Goal: Task Accomplishment & Management: Use online tool/utility

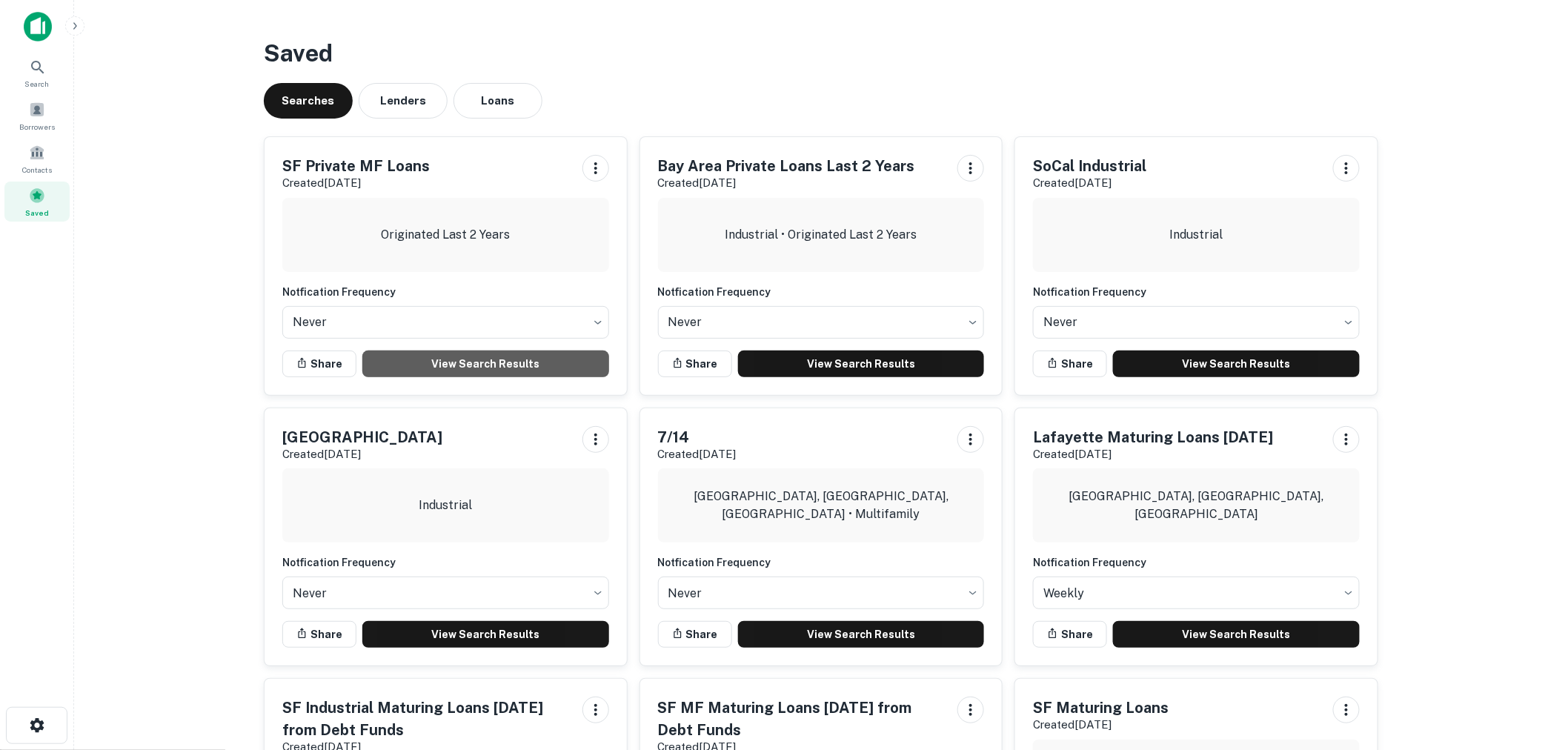
click at [447, 361] on link "View Search Results" at bounding box center [485, 363] width 246 height 26
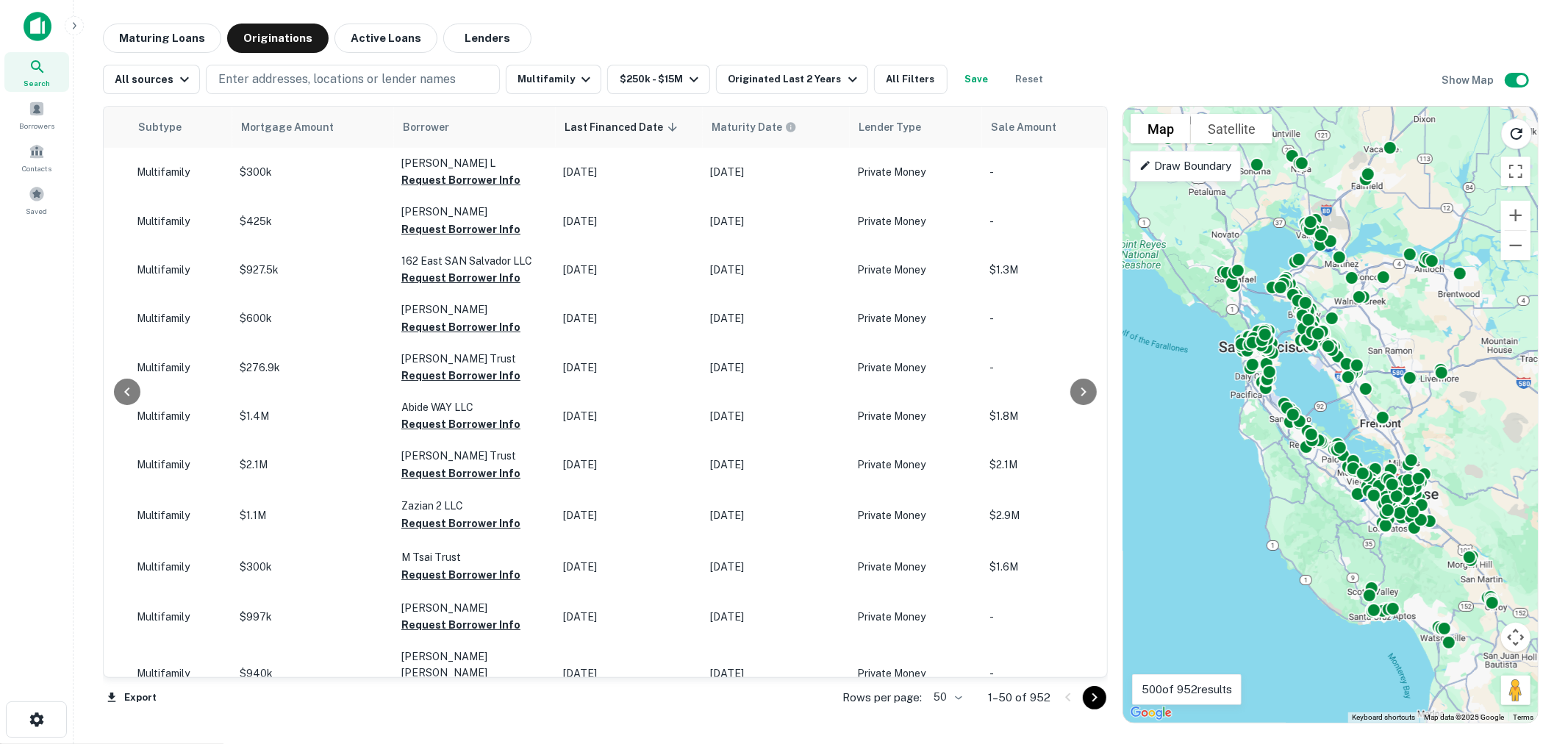
scroll to position [0, 709]
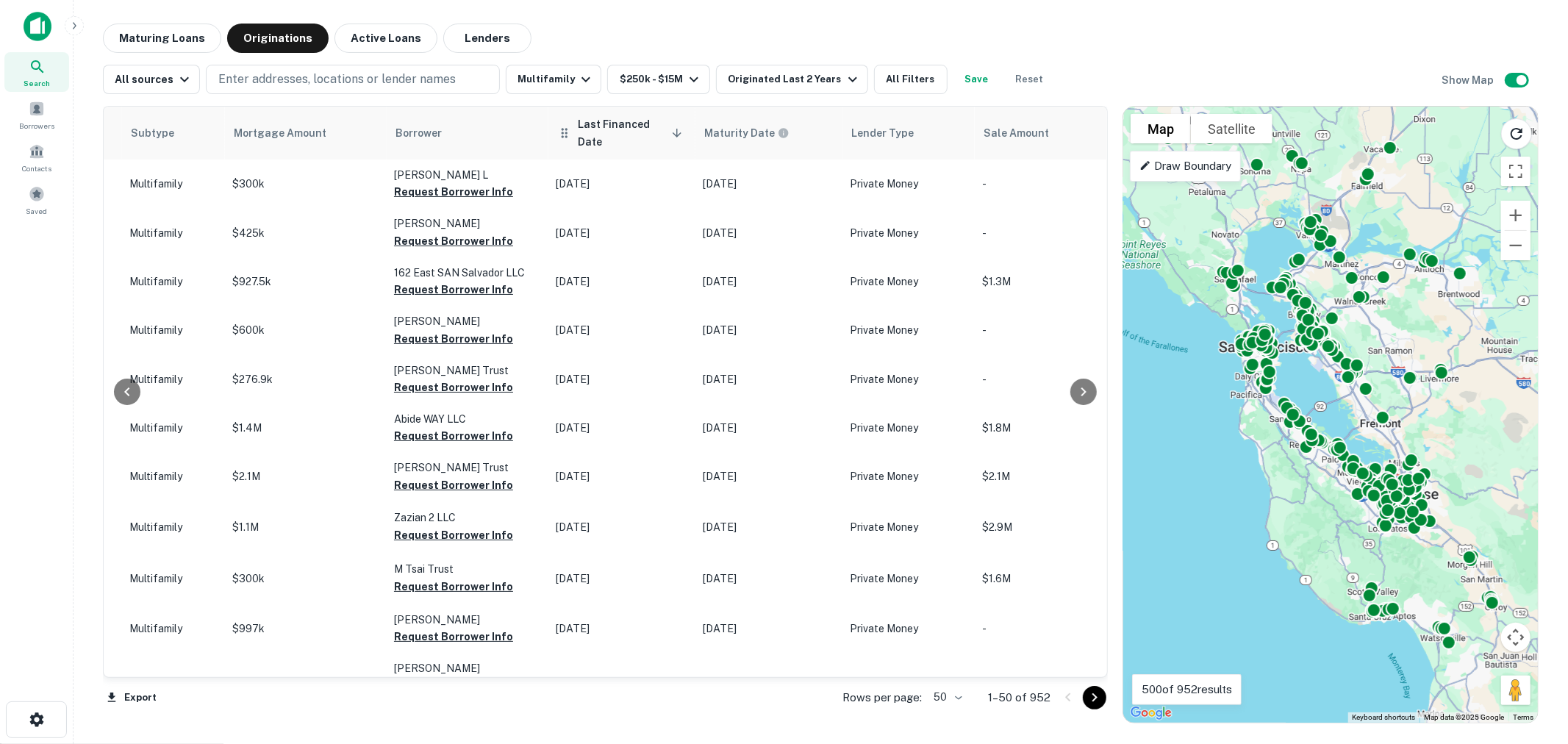
click at [672, 134] on icon at bounding box center [676, 133] width 9 height 9
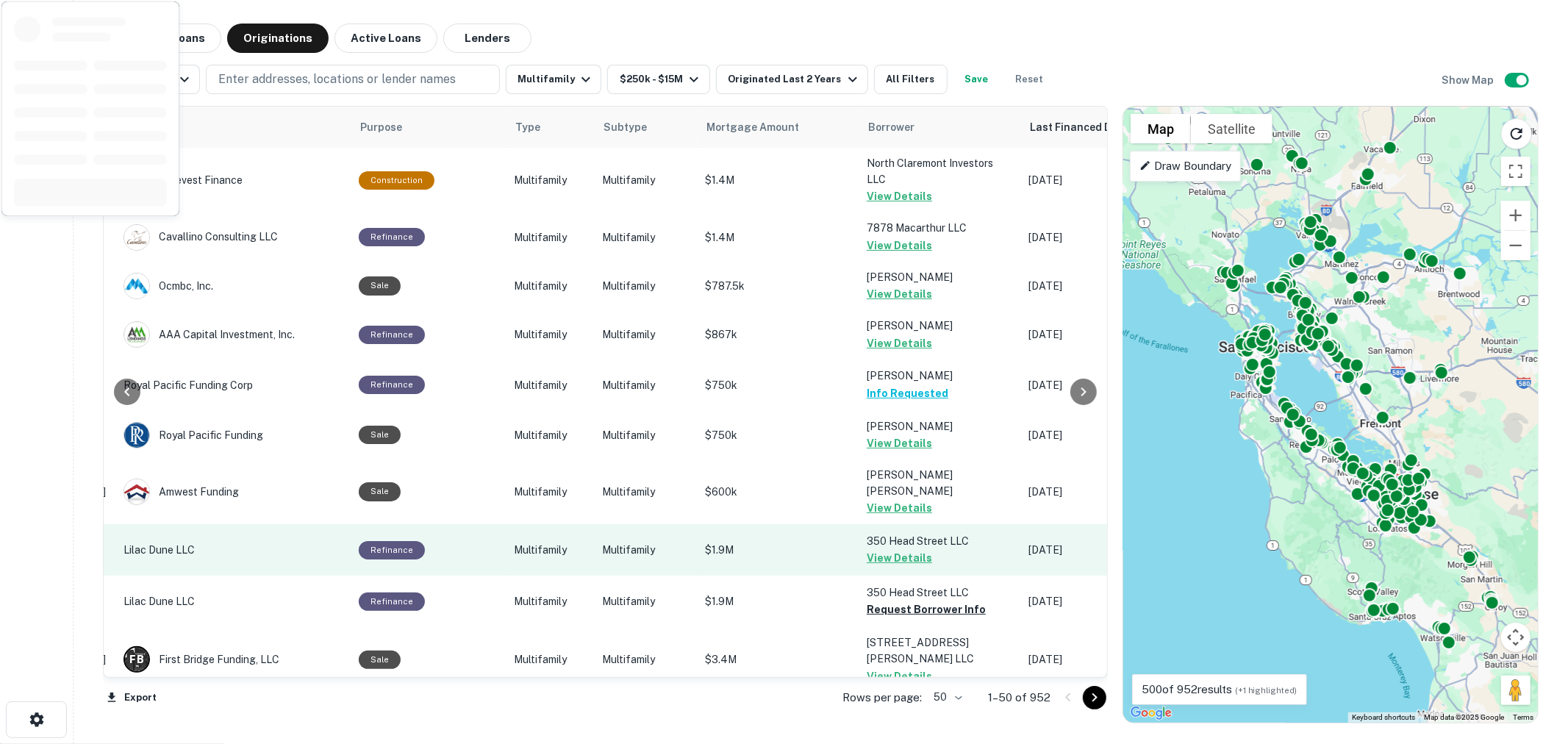
scroll to position [326, 236]
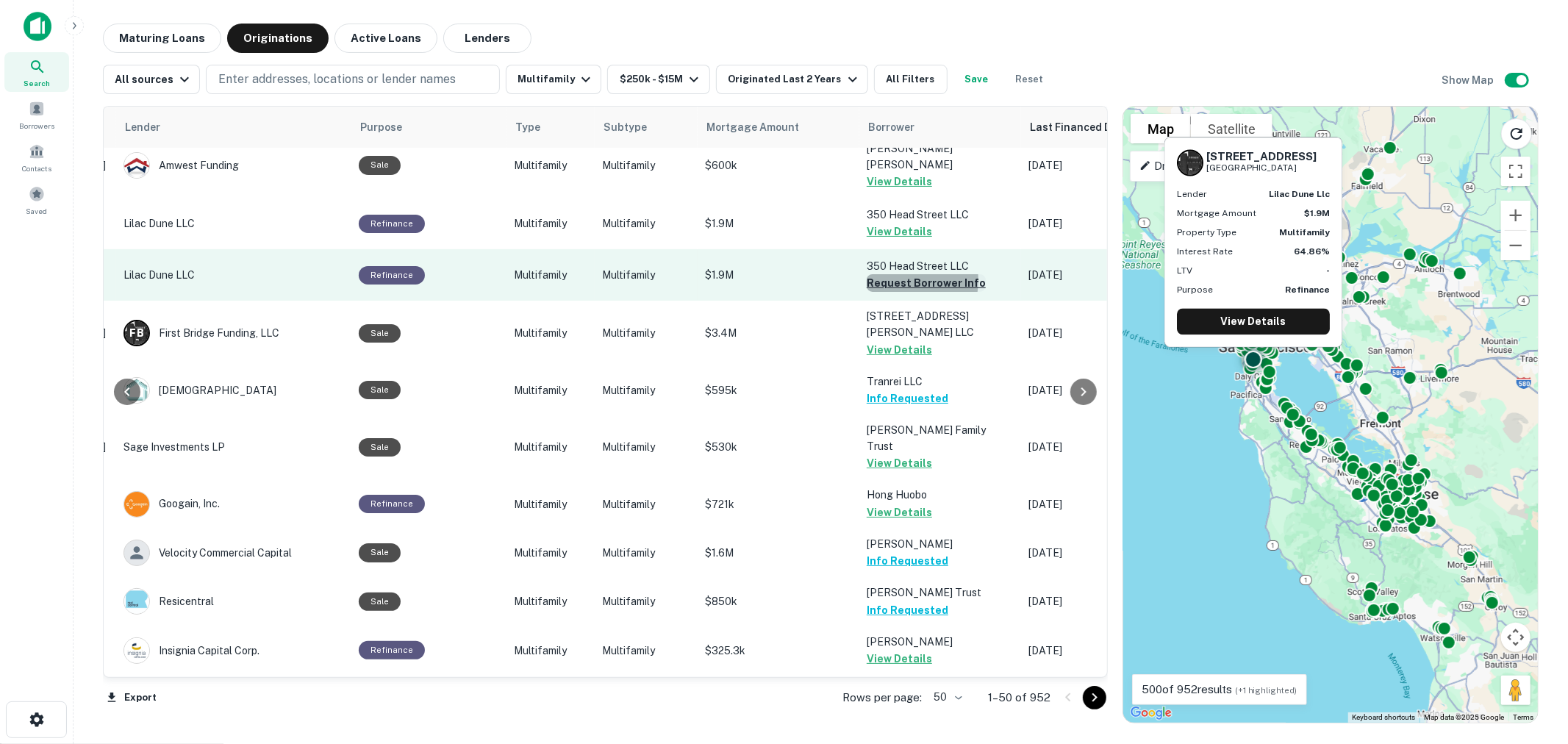
click at [894, 285] on button "Request Borrower Info" at bounding box center [926, 283] width 119 height 17
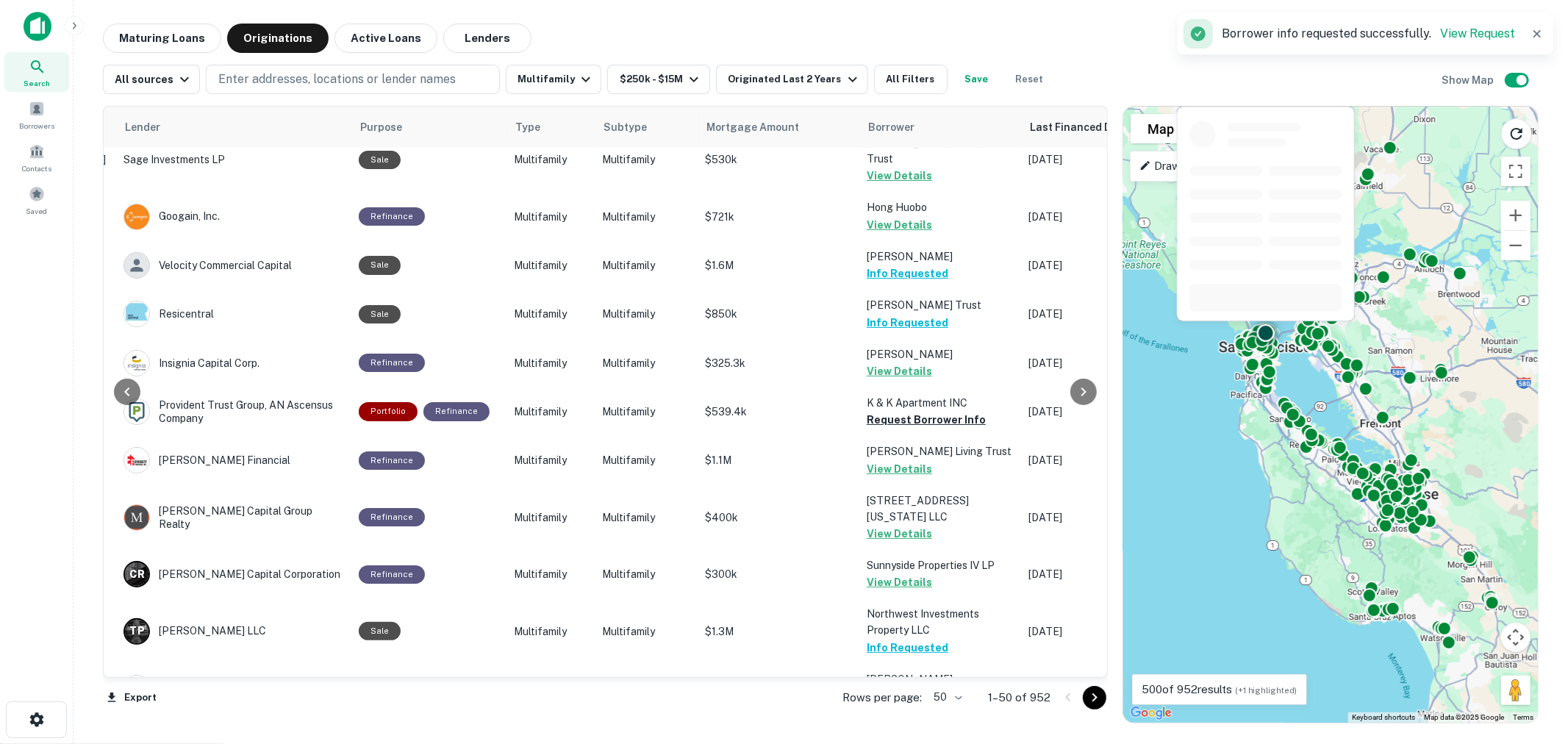
scroll to position [653, 236]
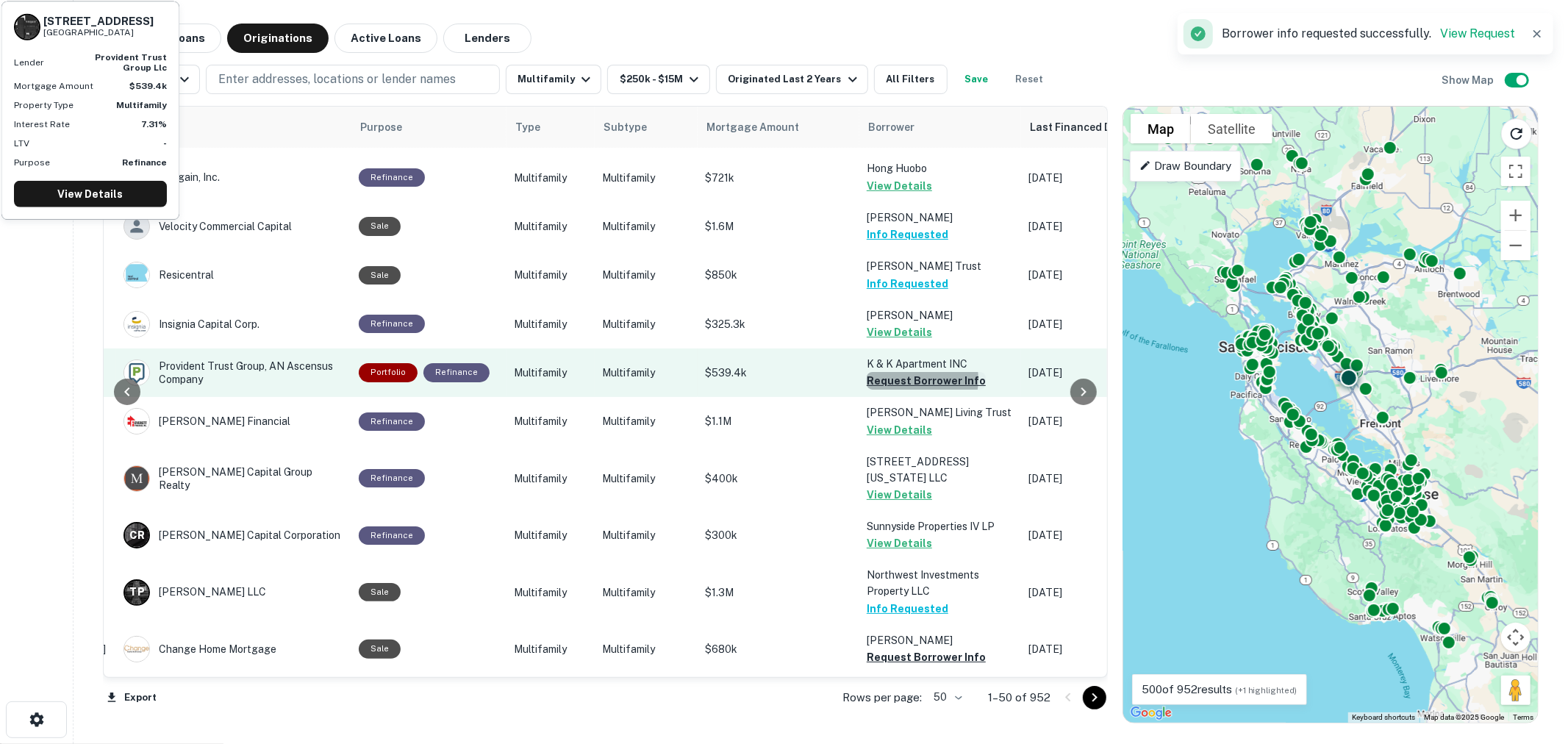
click at [892, 372] on button "Request Borrower Info" at bounding box center [926, 381] width 119 height 17
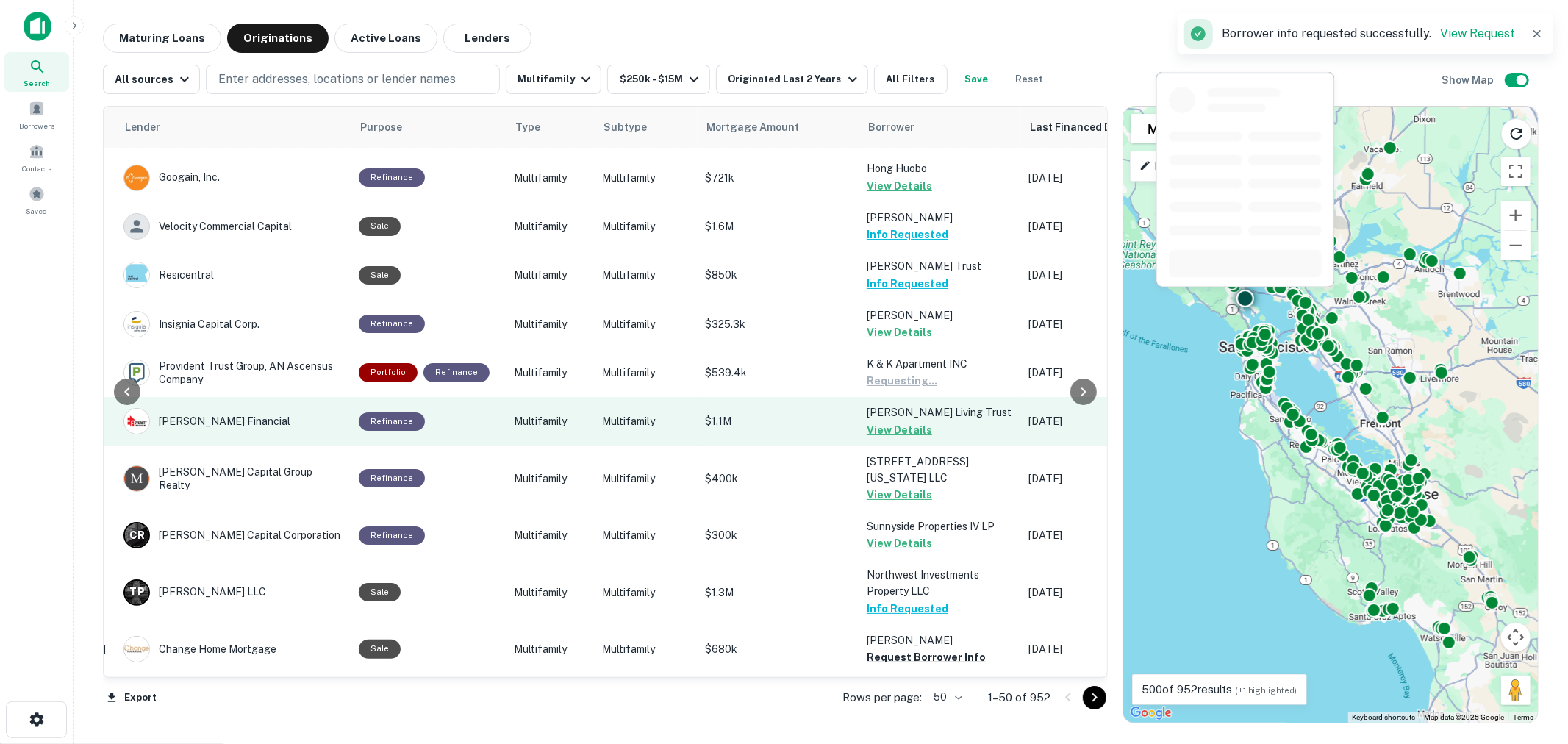
scroll to position [817, 236]
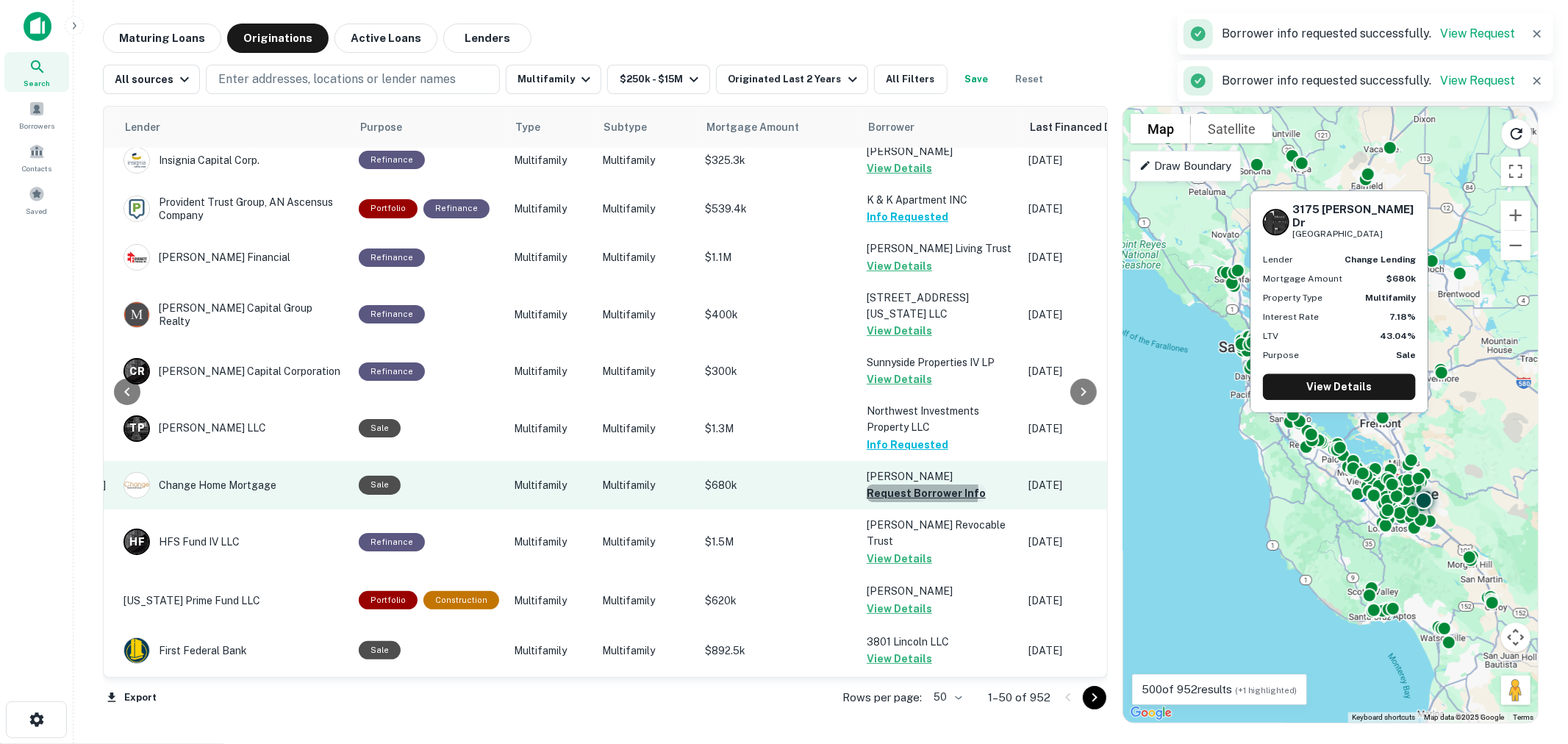
click at [879, 484] on button "Request Borrower Info" at bounding box center [926, 493] width 119 height 17
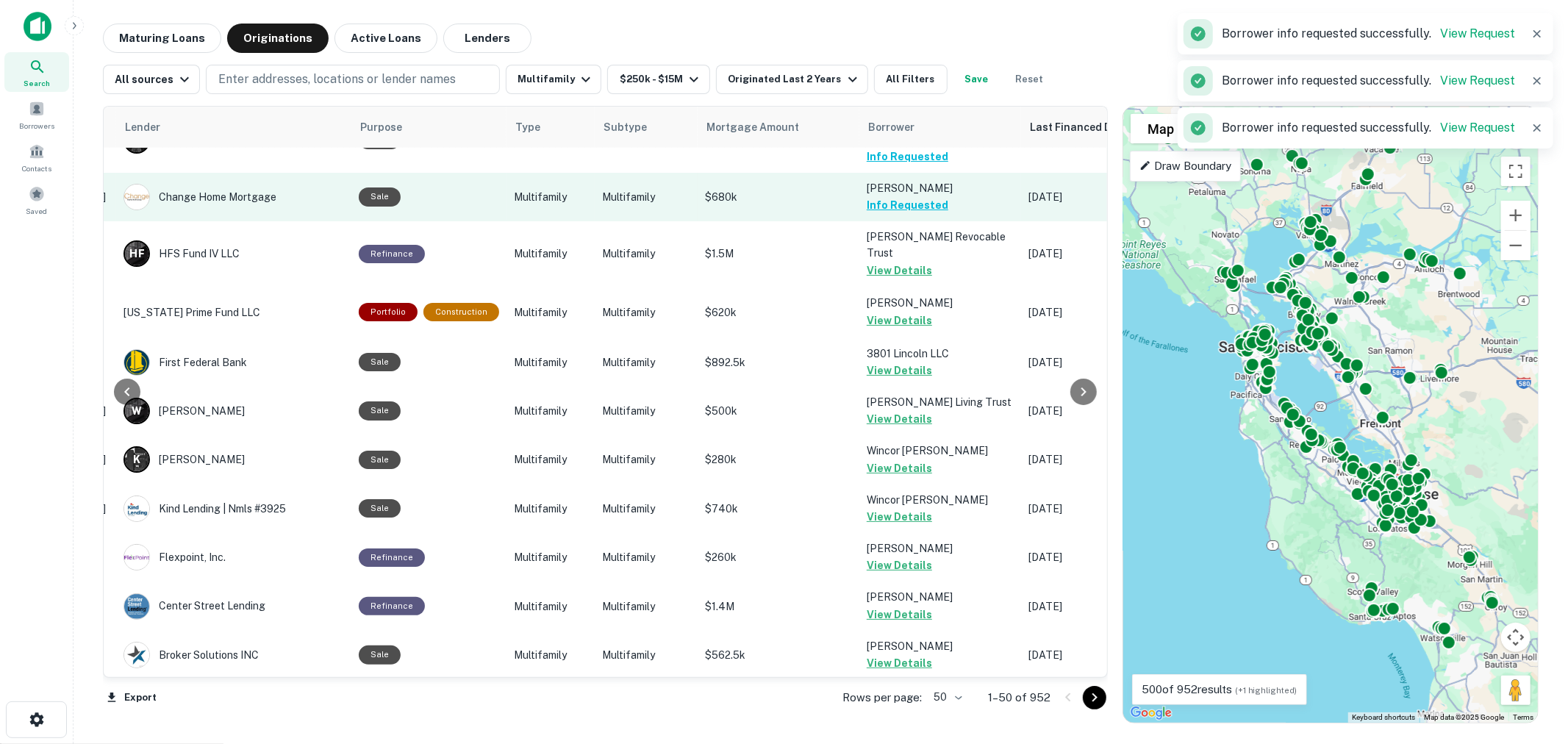
scroll to position [1471, 236]
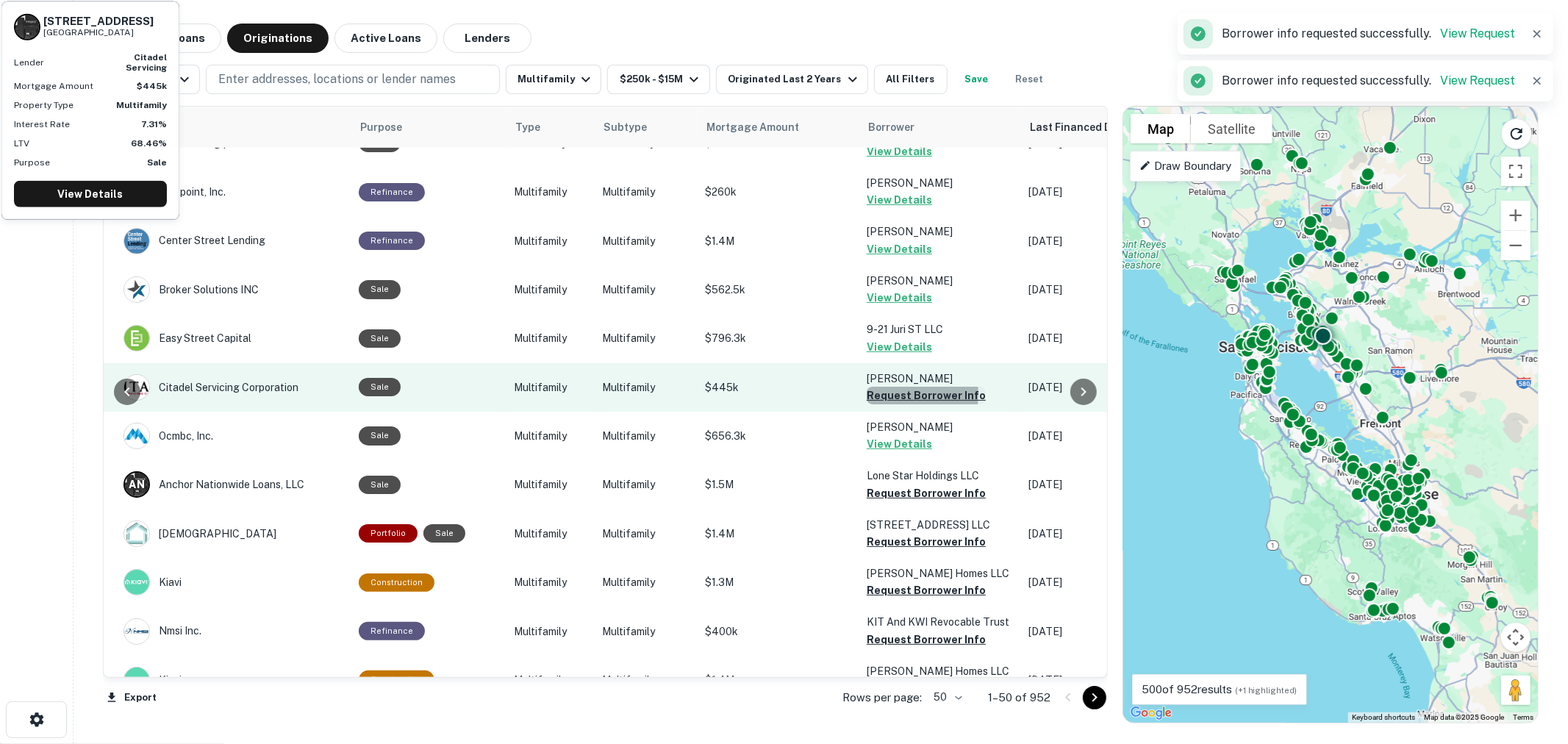
click at [873, 387] on button "Request Borrower Info" at bounding box center [926, 396] width 119 height 17
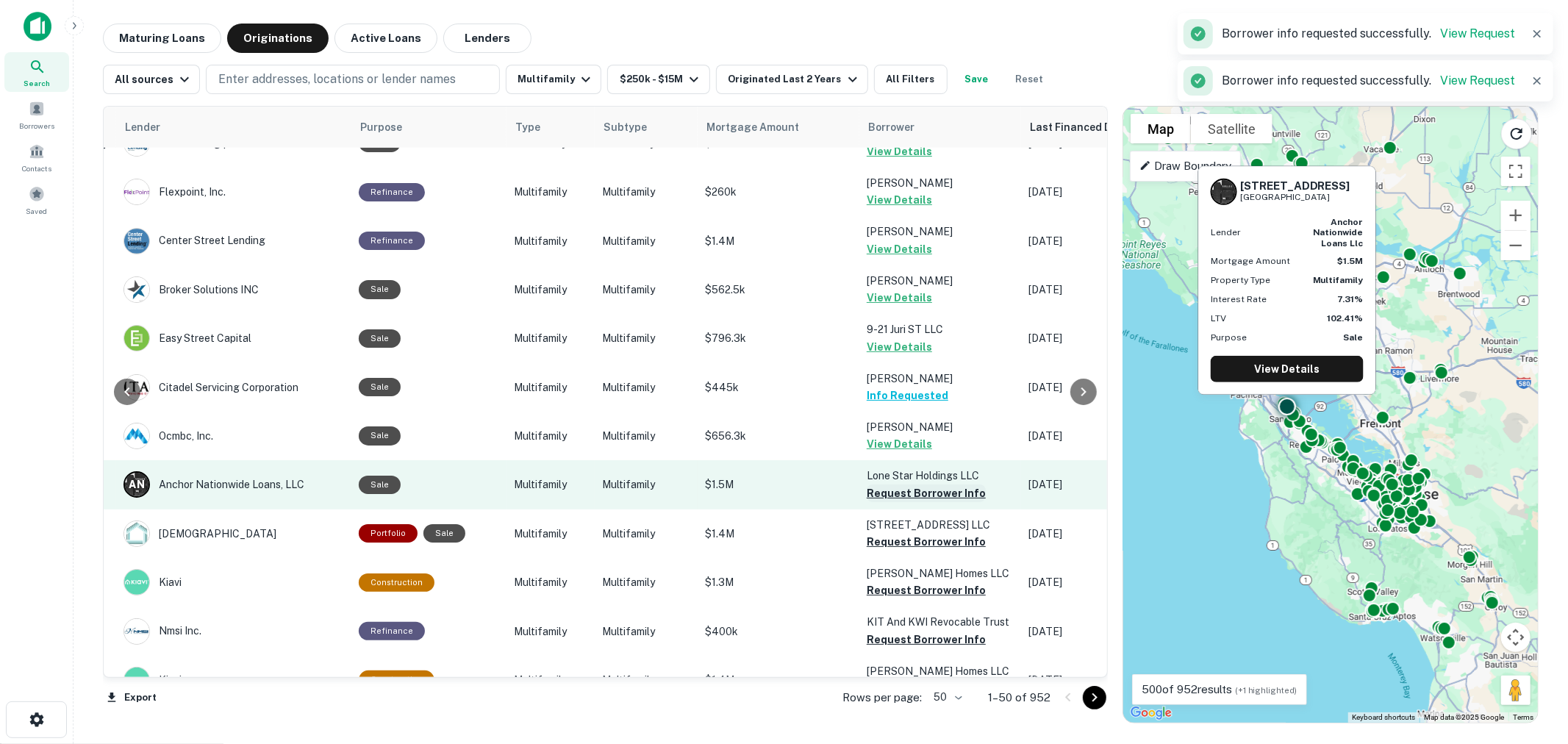
click at [889, 484] on button "Request Borrower Info" at bounding box center [926, 493] width 119 height 17
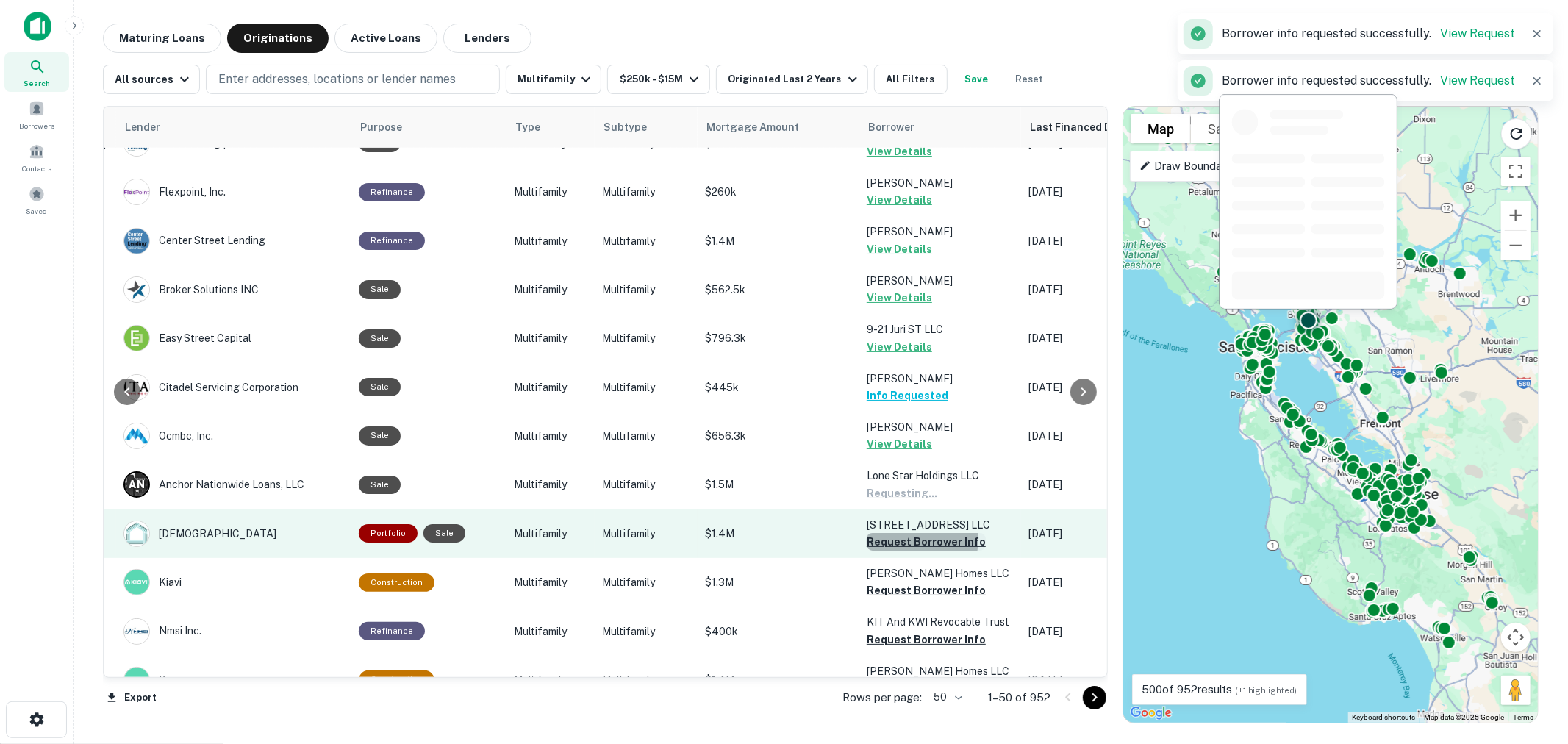
click at [893, 533] on button "Request Borrower Info" at bounding box center [926, 542] width 119 height 17
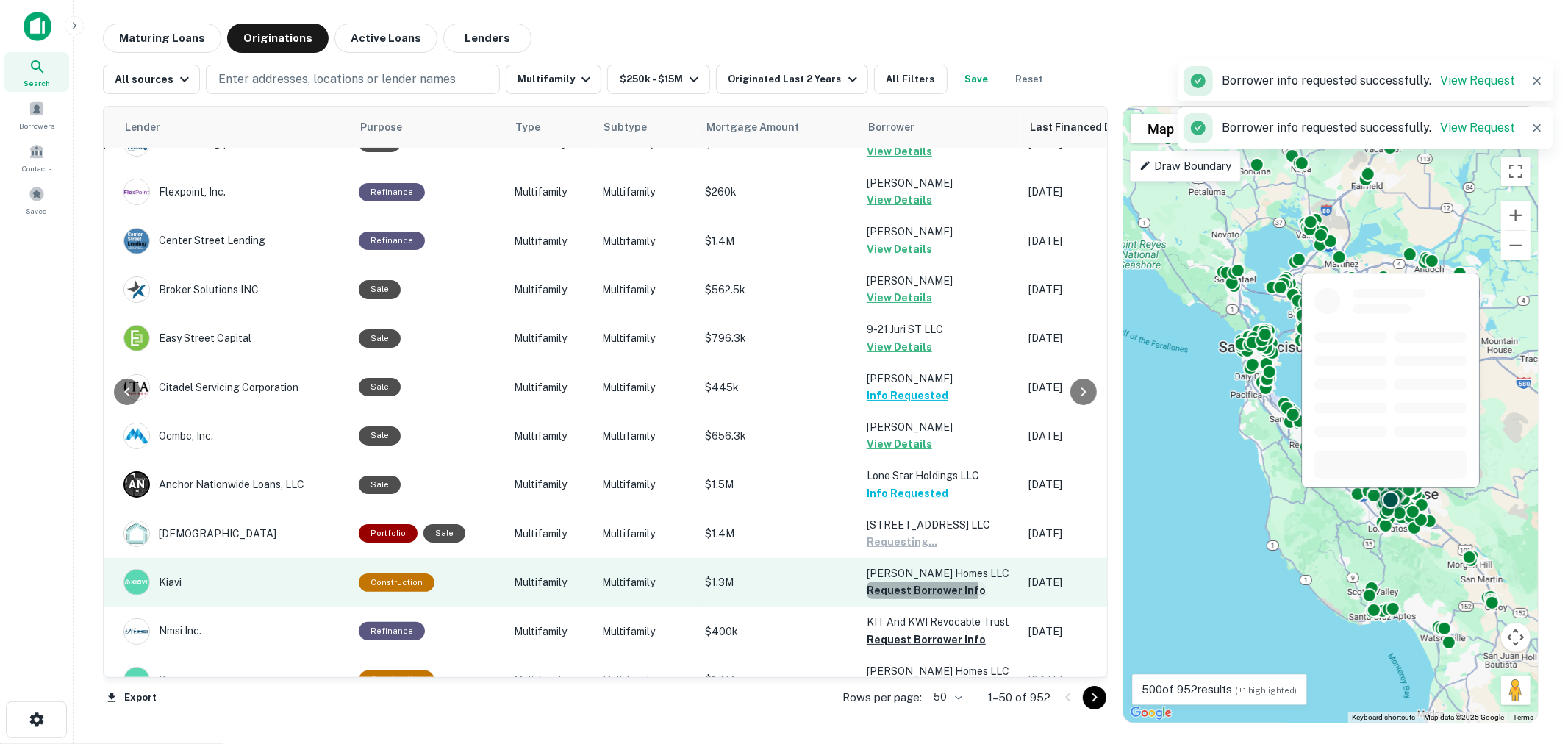
click at [898, 582] on button "Request Borrower Info" at bounding box center [926, 590] width 119 height 17
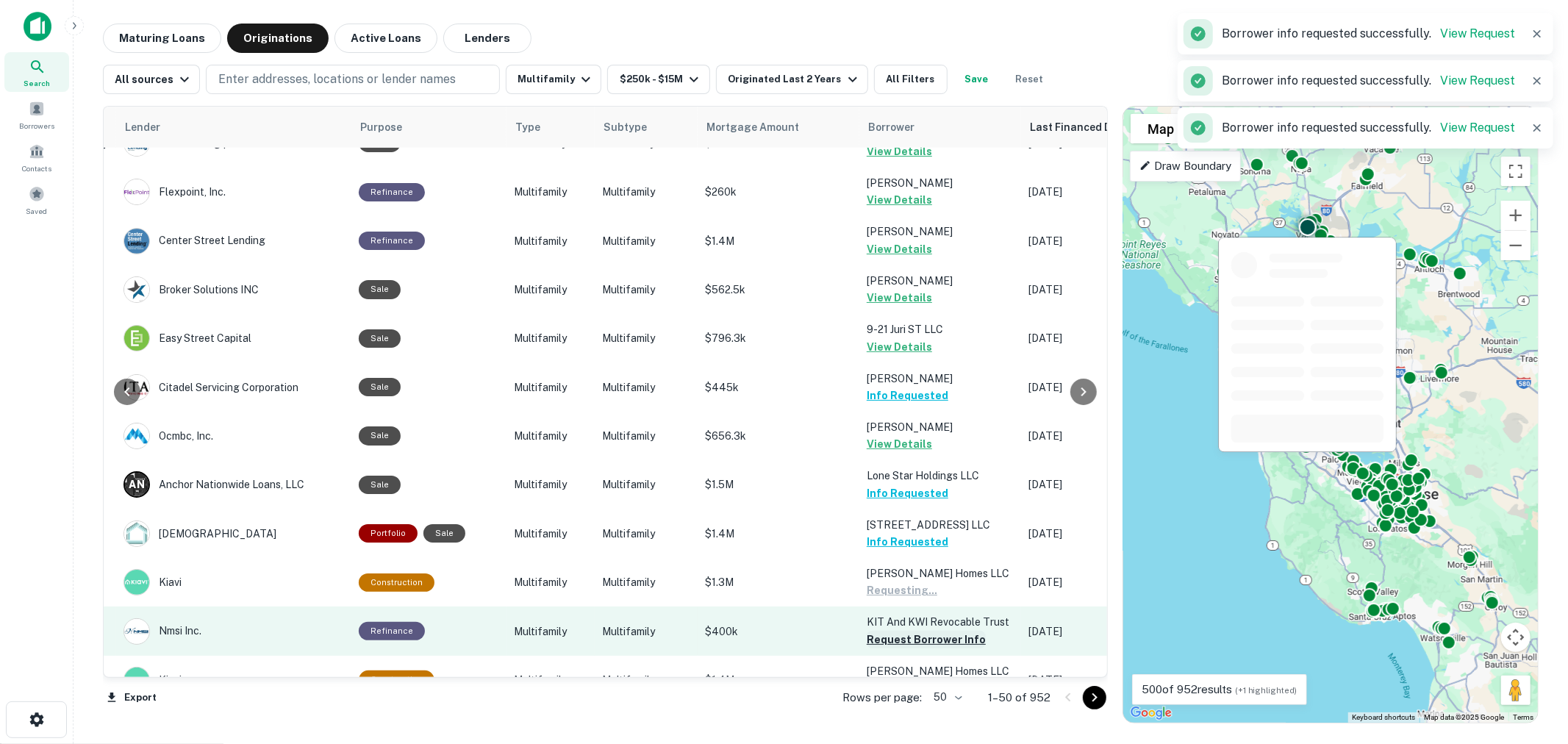
click at [913, 631] on button "Request Borrower Info" at bounding box center [926, 640] width 119 height 17
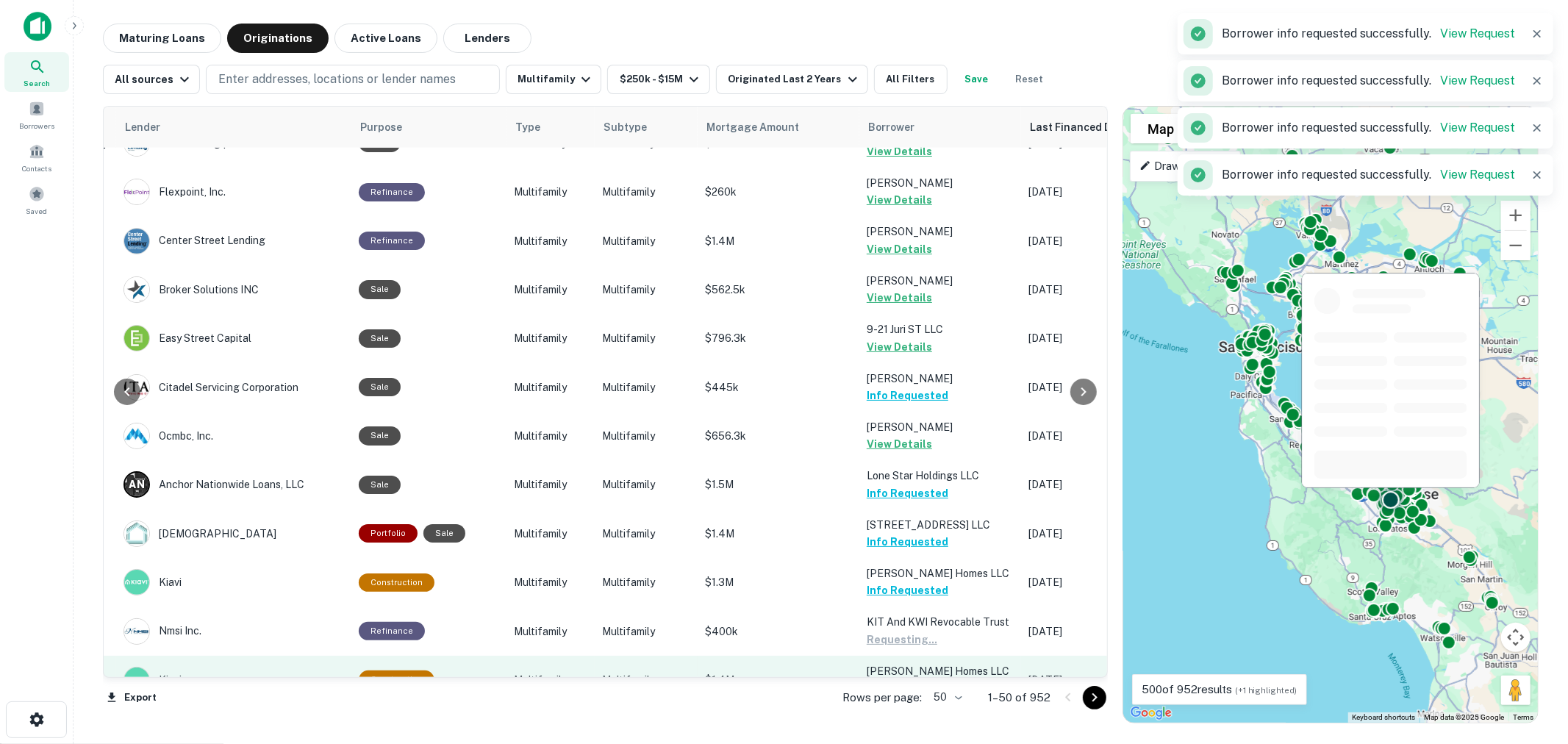
click at [914, 679] on button "Request Borrower Info" at bounding box center [926, 688] width 119 height 17
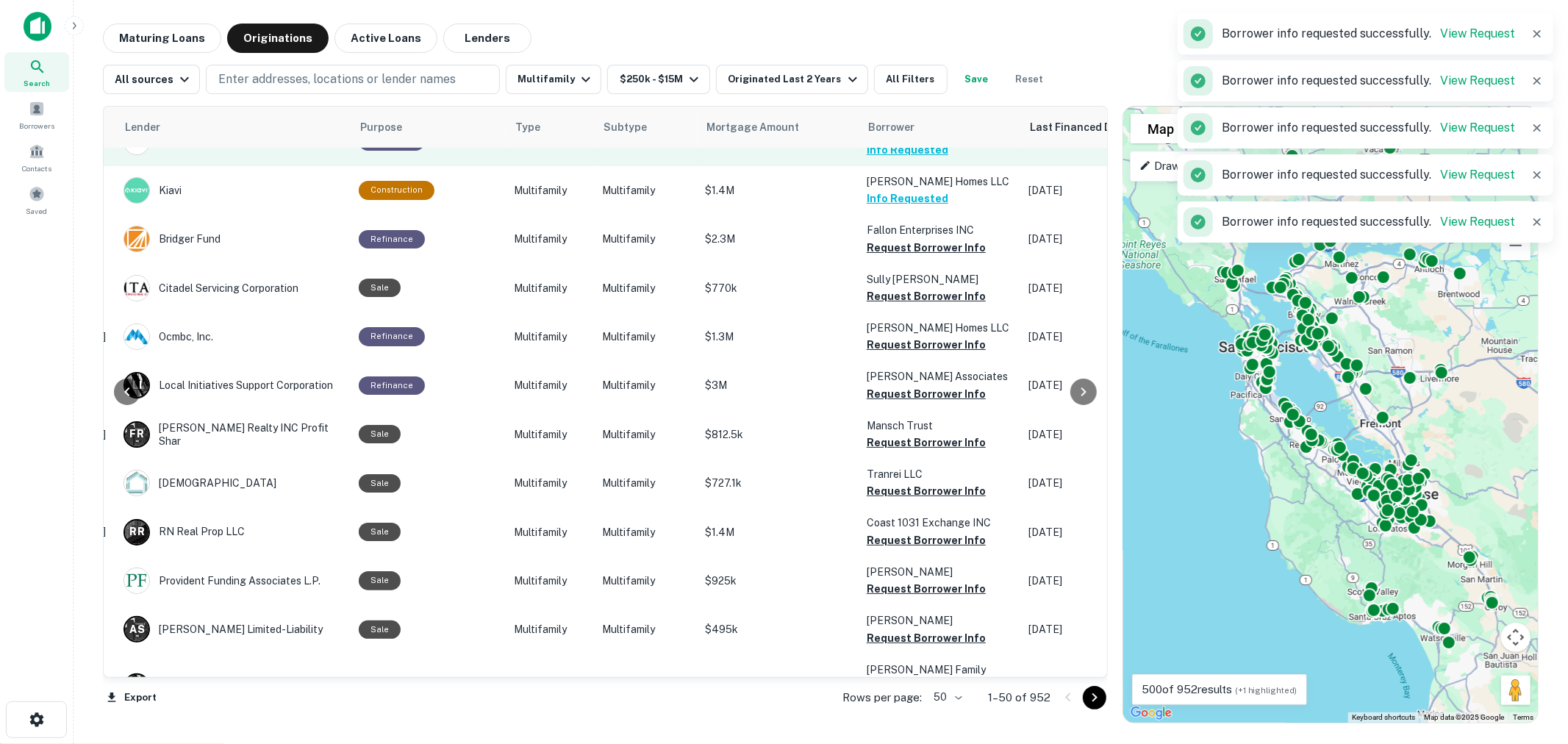
scroll to position [1797, 236]
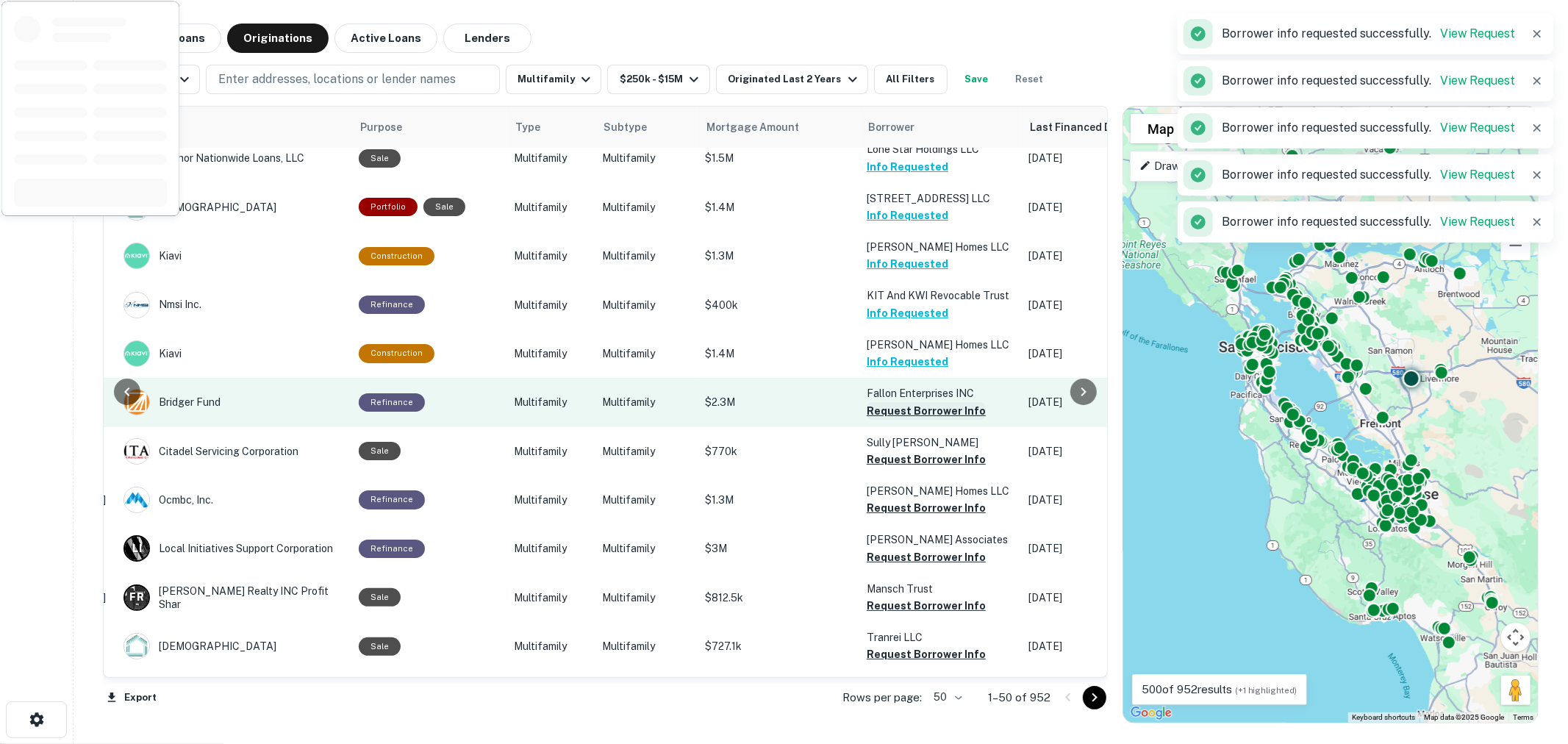
click at [892, 402] on button "Request Borrower Info" at bounding box center [926, 411] width 119 height 17
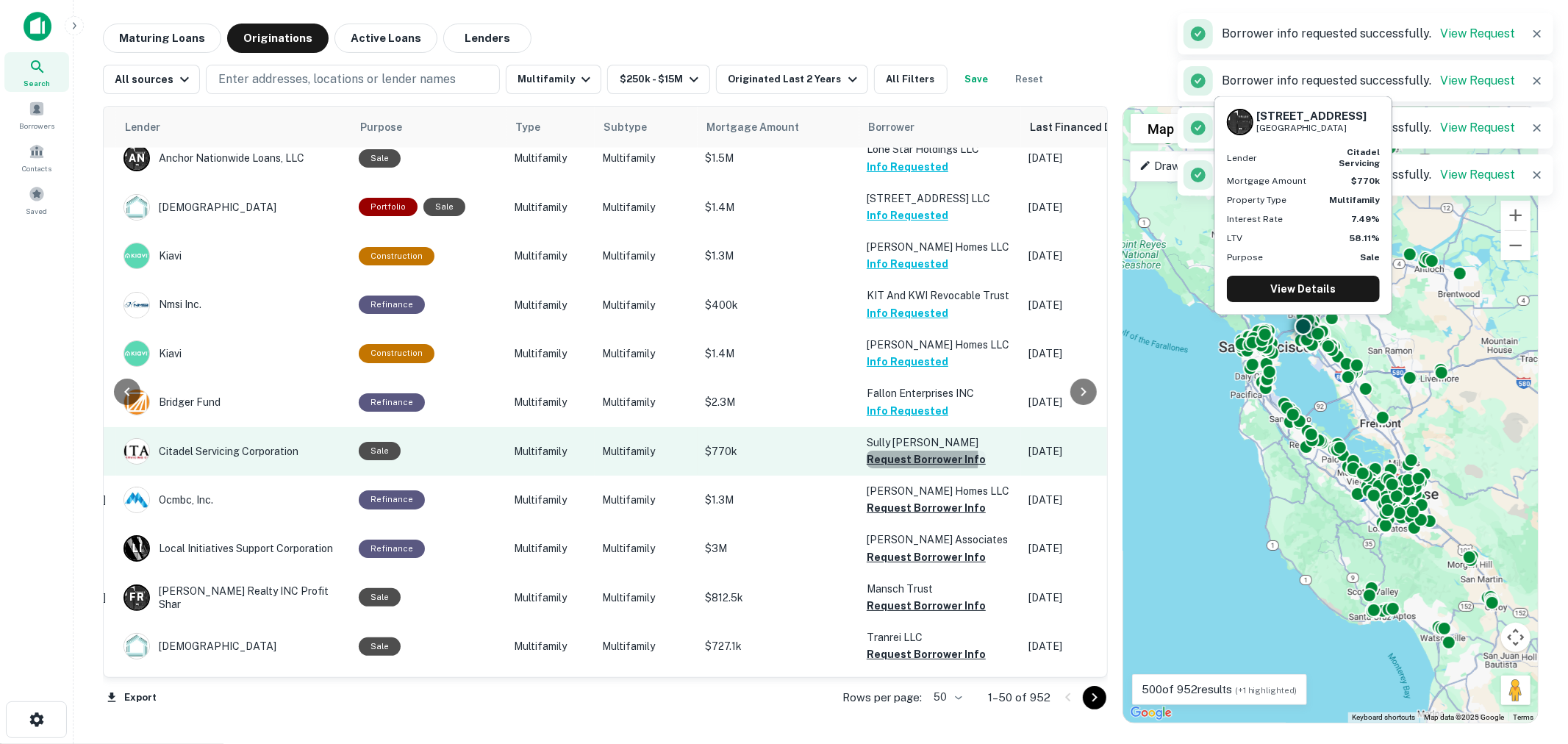
click at [902, 450] on button "Request Borrower Info" at bounding box center [926, 459] width 119 height 17
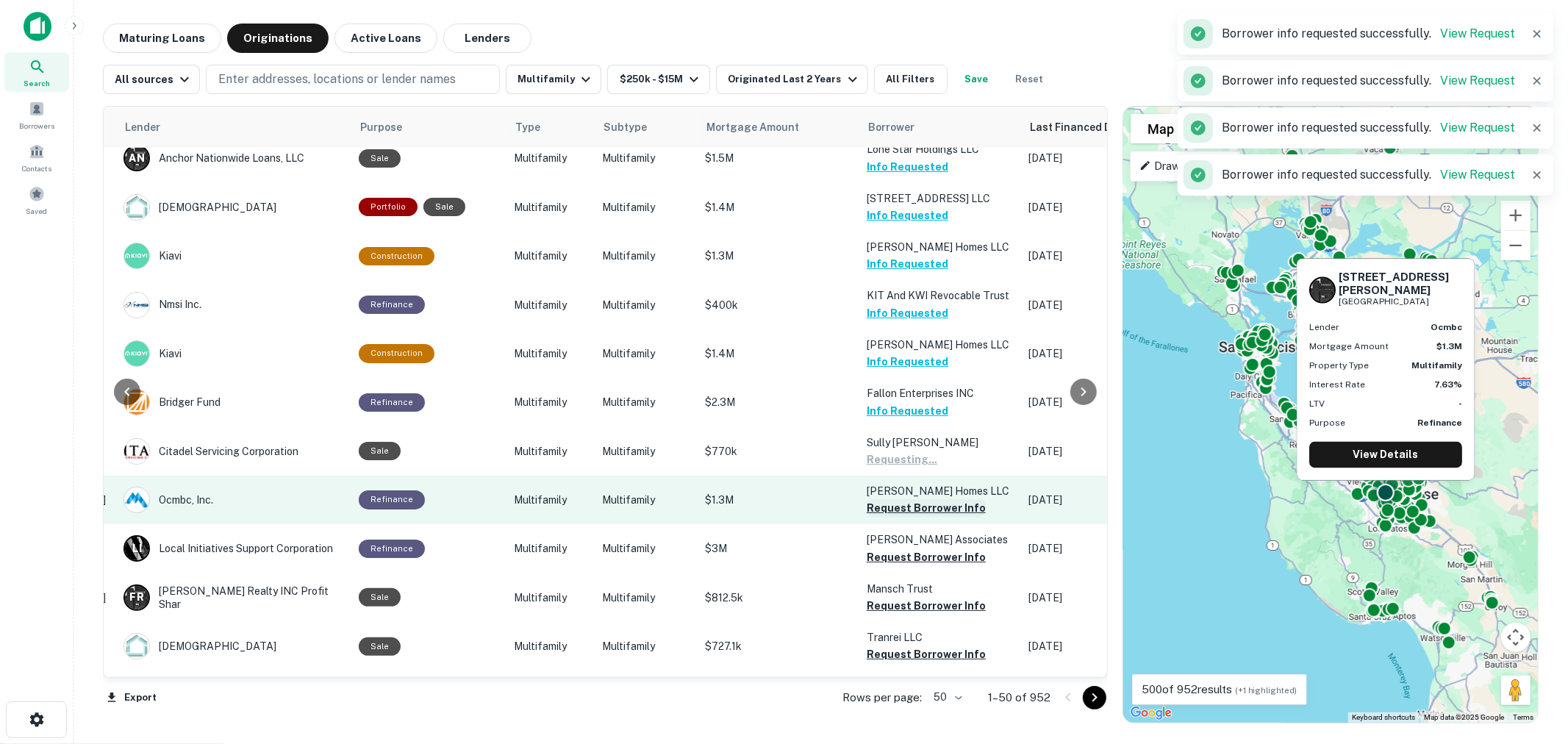
click at [907, 499] on button "Request Borrower Info" at bounding box center [926, 508] width 119 height 17
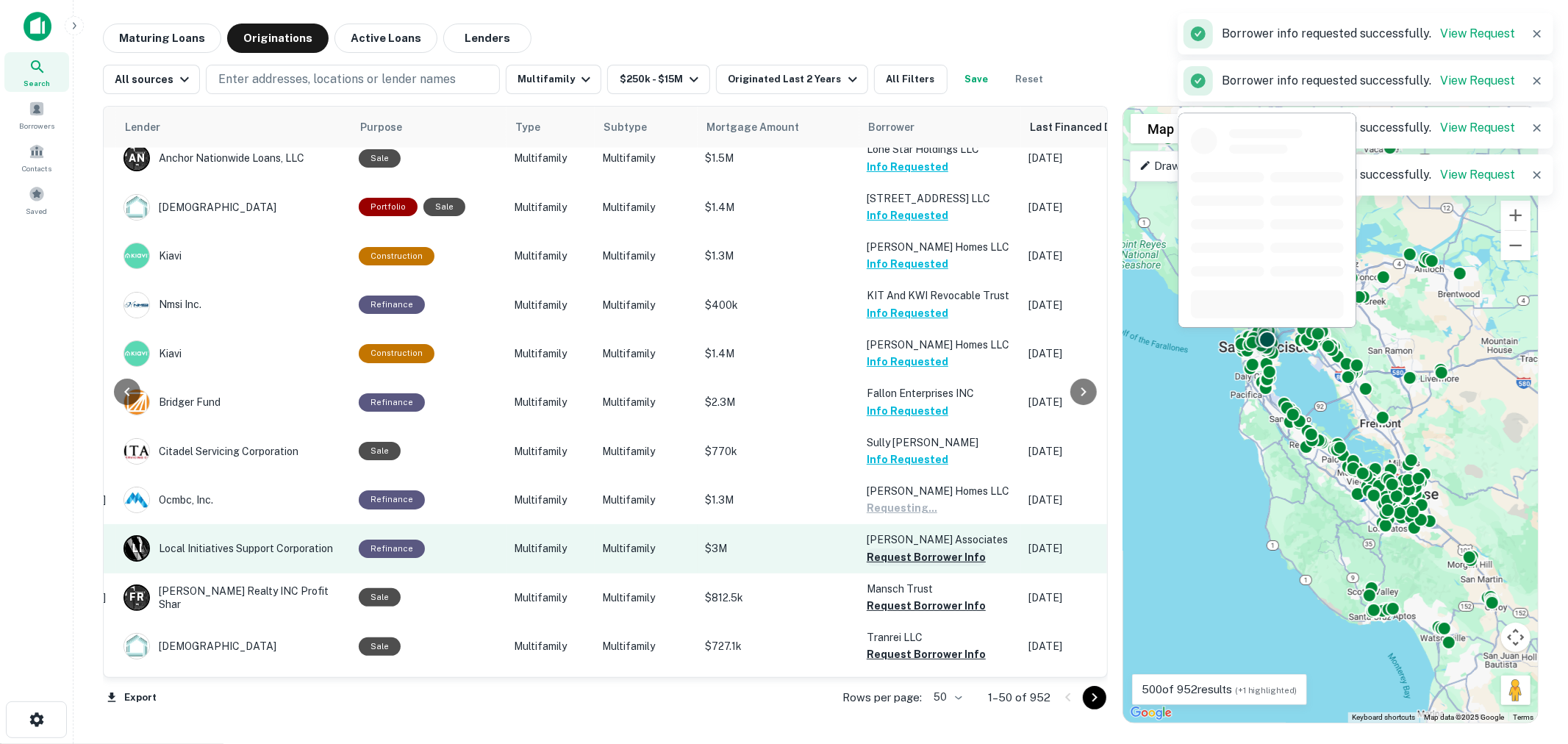
click at [909, 549] on button "Request Borrower Info" at bounding box center [926, 557] width 119 height 17
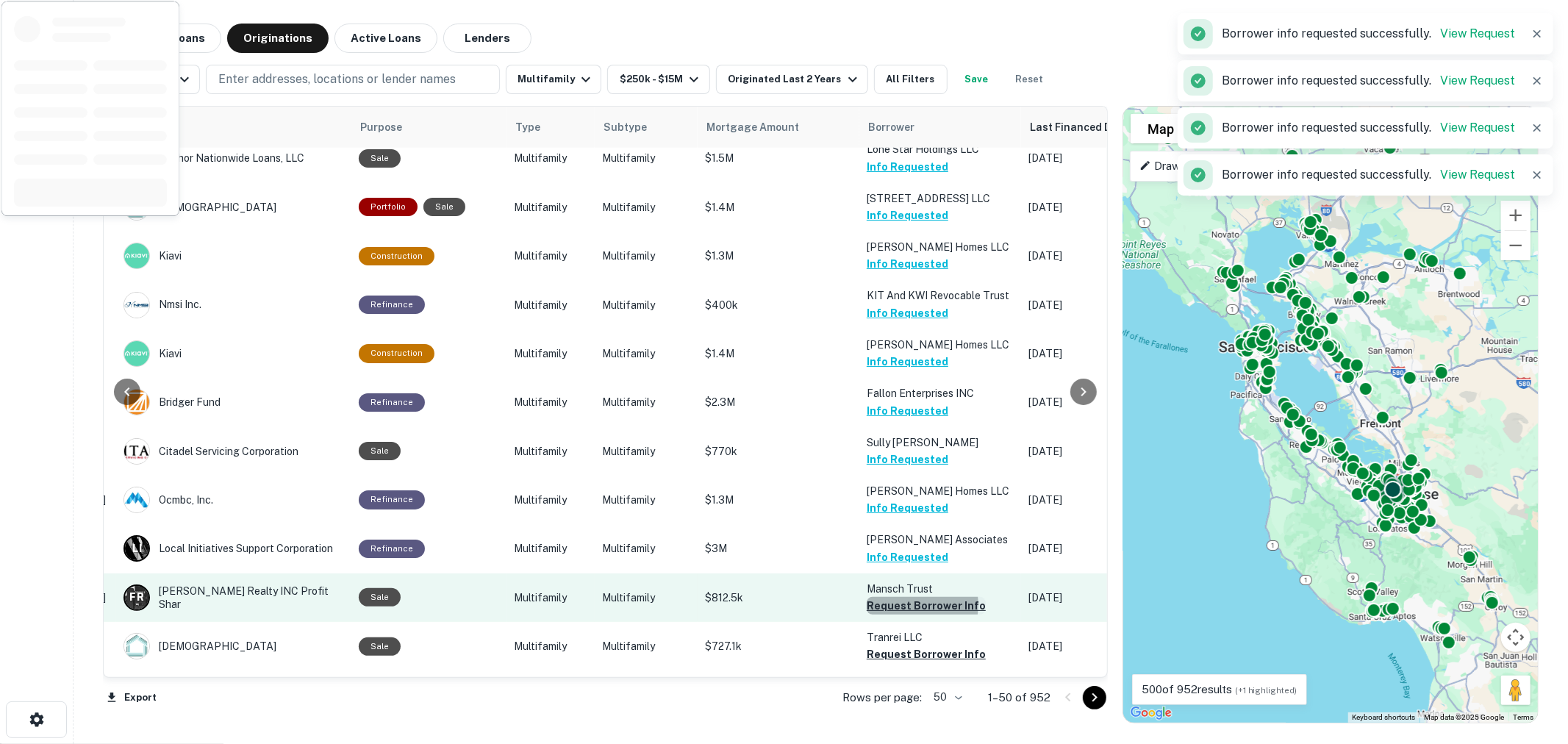
click at [901, 597] on button "Request Borrower Info" at bounding box center [926, 605] width 119 height 17
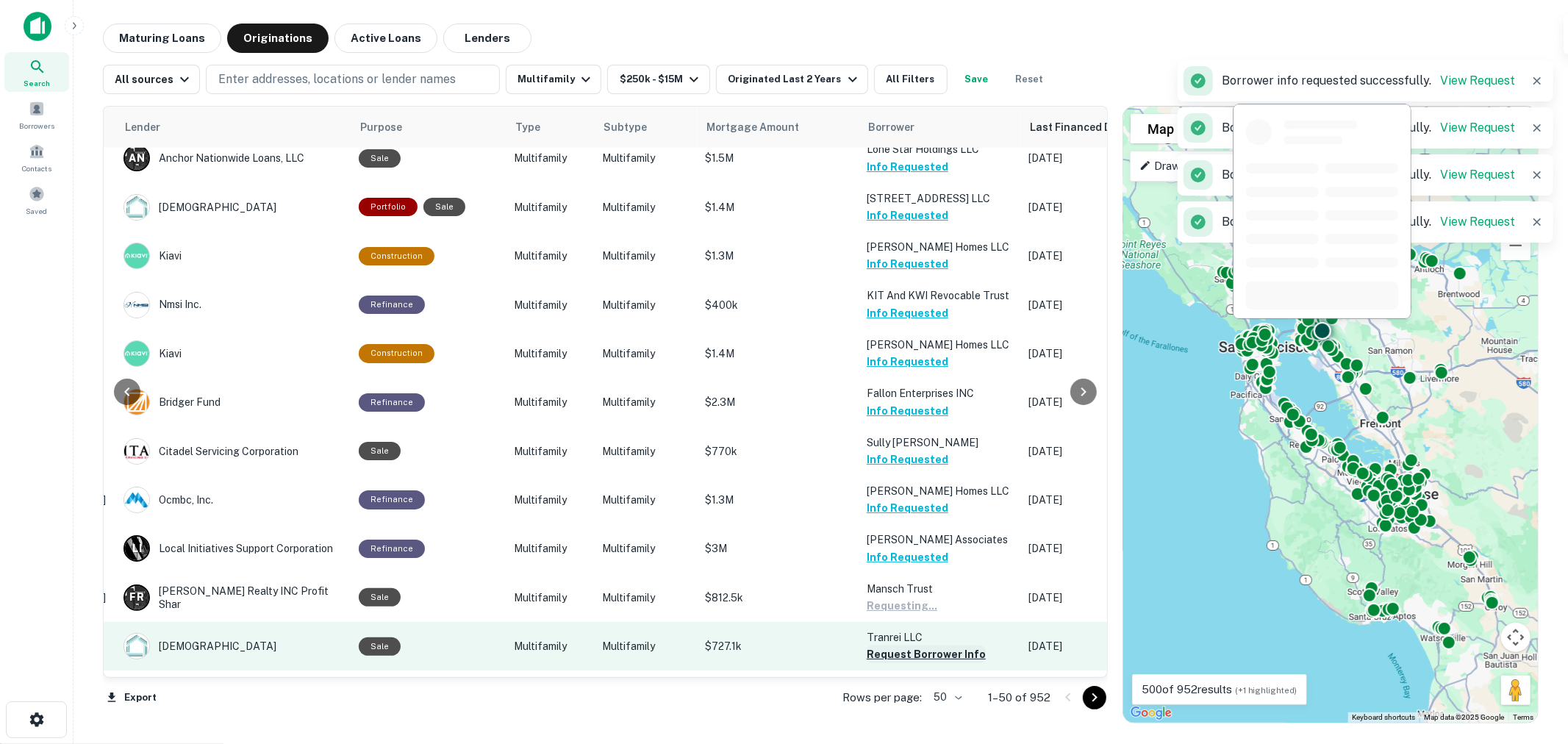
click at [906, 646] on button "Request Borrower Info" at bounding box center [926, 655] width 119 height 17
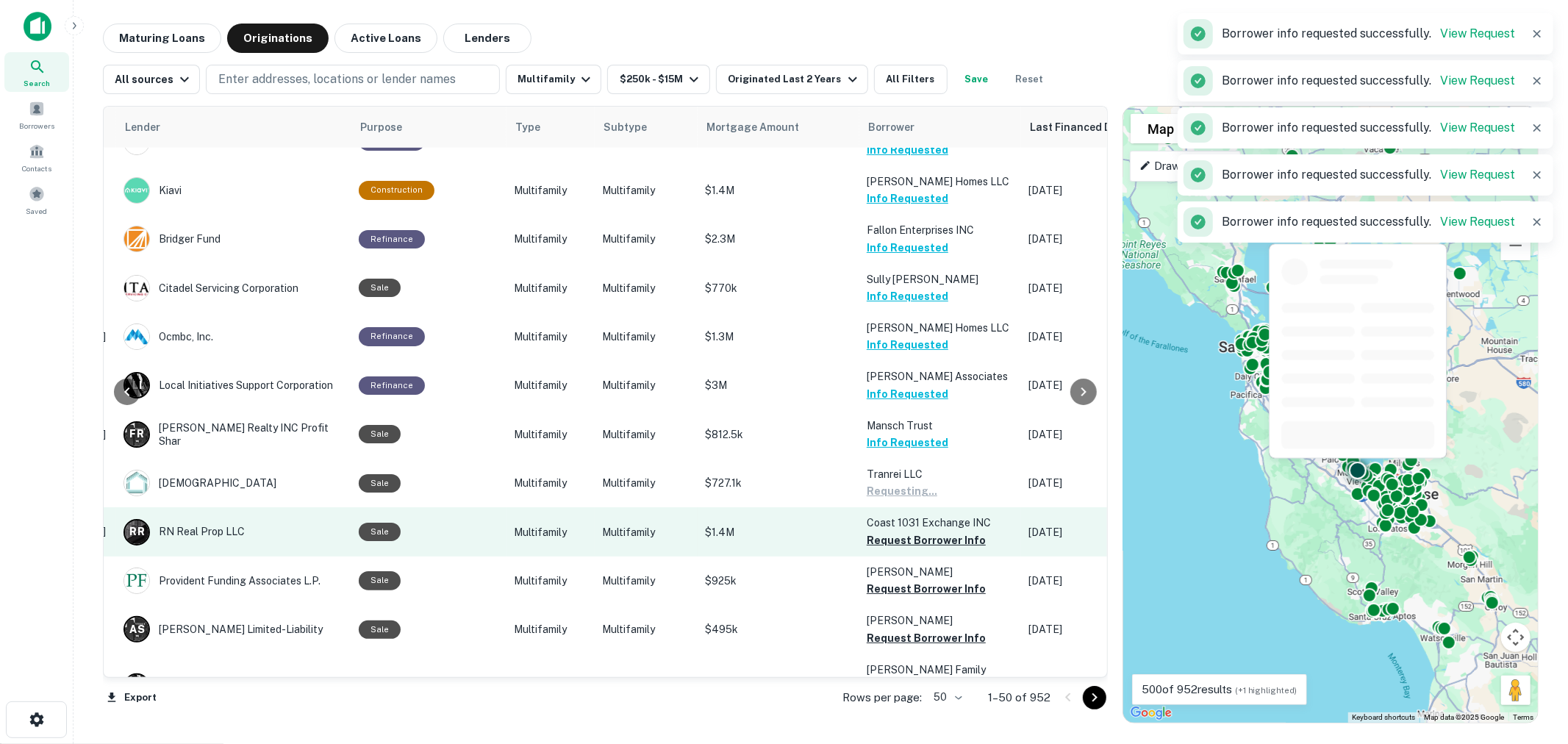
scroll to position [1976, 236]
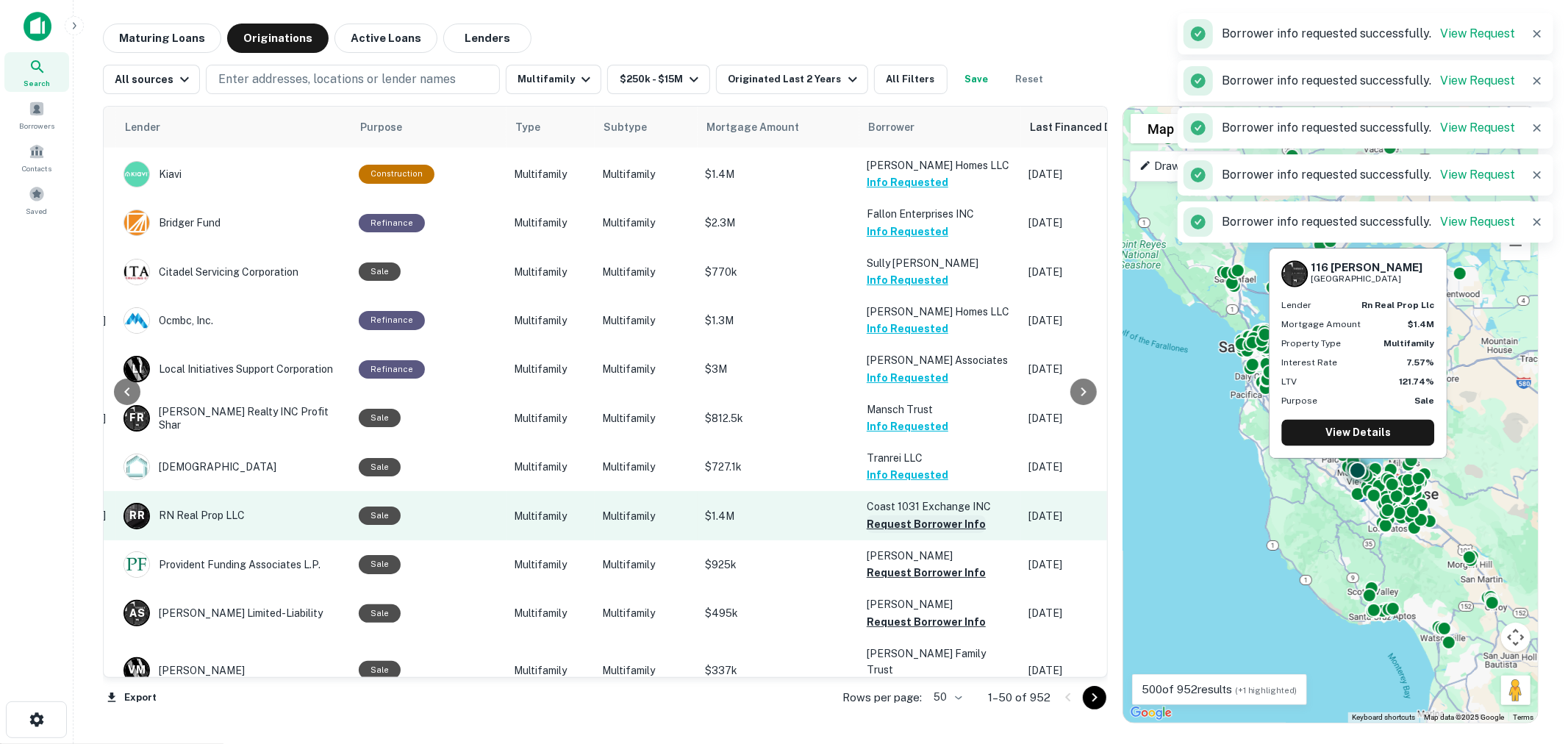
click at [884, 515] on button "Request Borrower Info" at bounding box center [926, 524] width 119 height 17
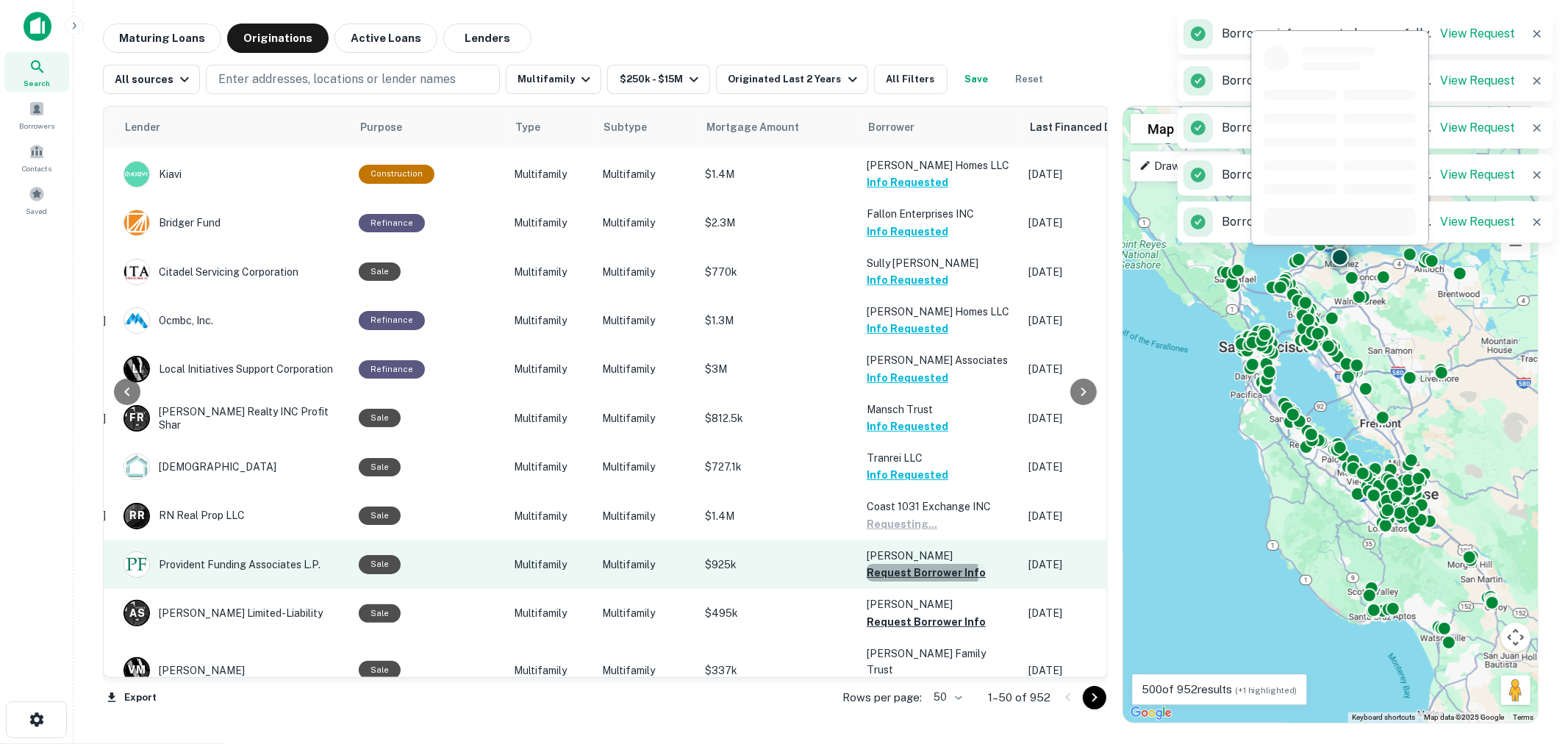
click at [888, 564] on button "Request Borrower Info" at bounding box center [926, 573] width 119 height 17
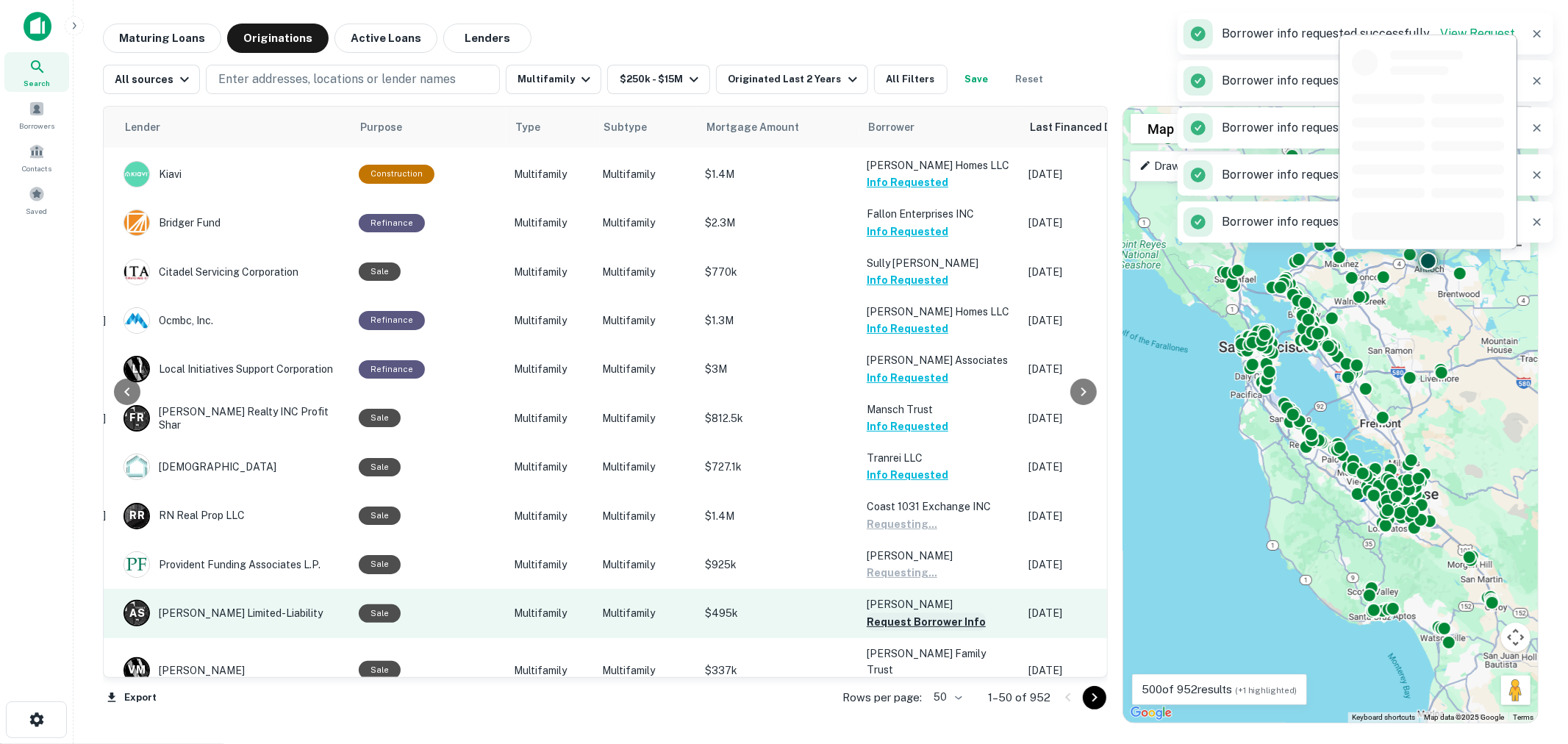
click at [900, 613] on button "Request Borrower Info" at bounding box center [926, 622] width 119 height 17
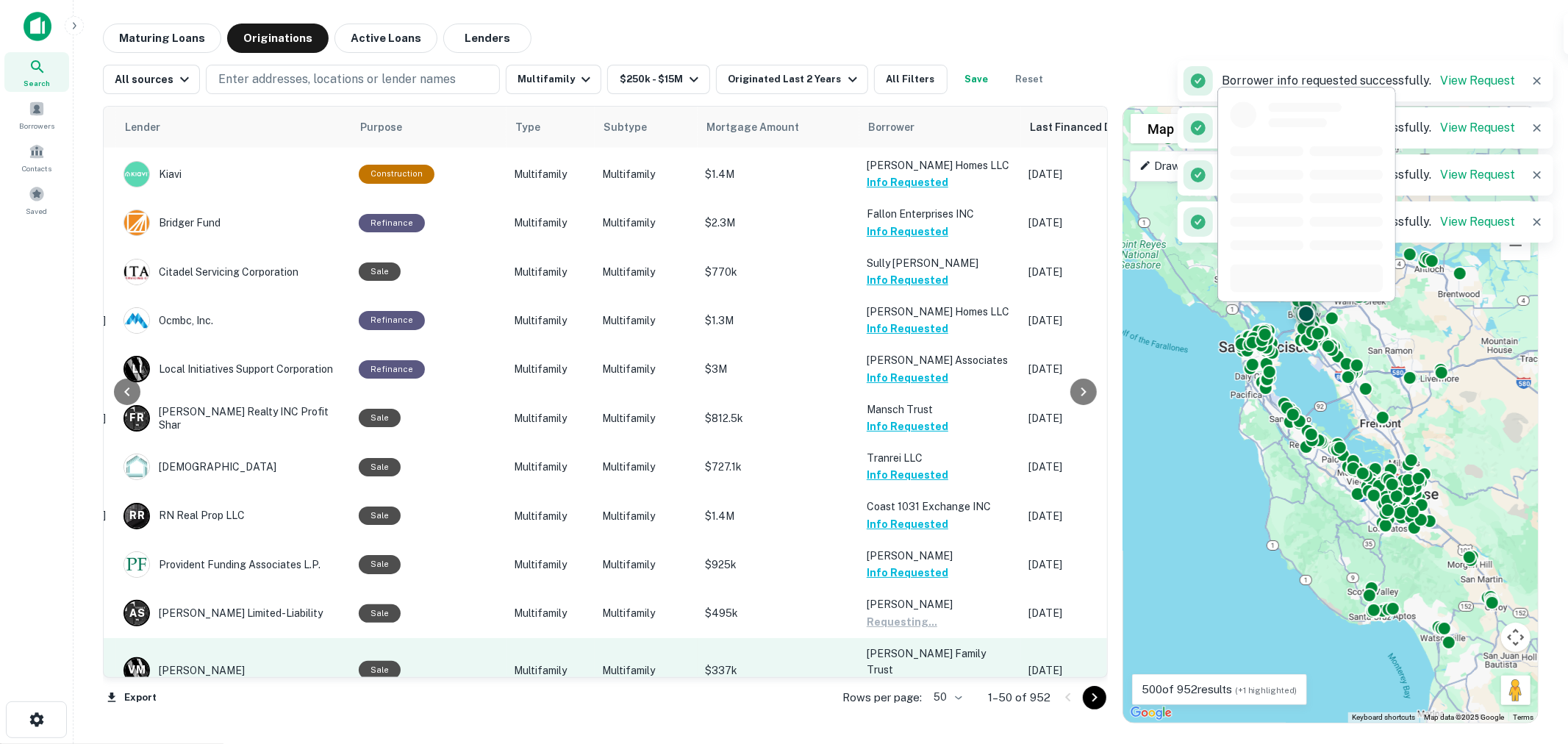
click at [907, 678] on button "Request Borrower Info" at bounding box center [926, 687] width 119 height 17
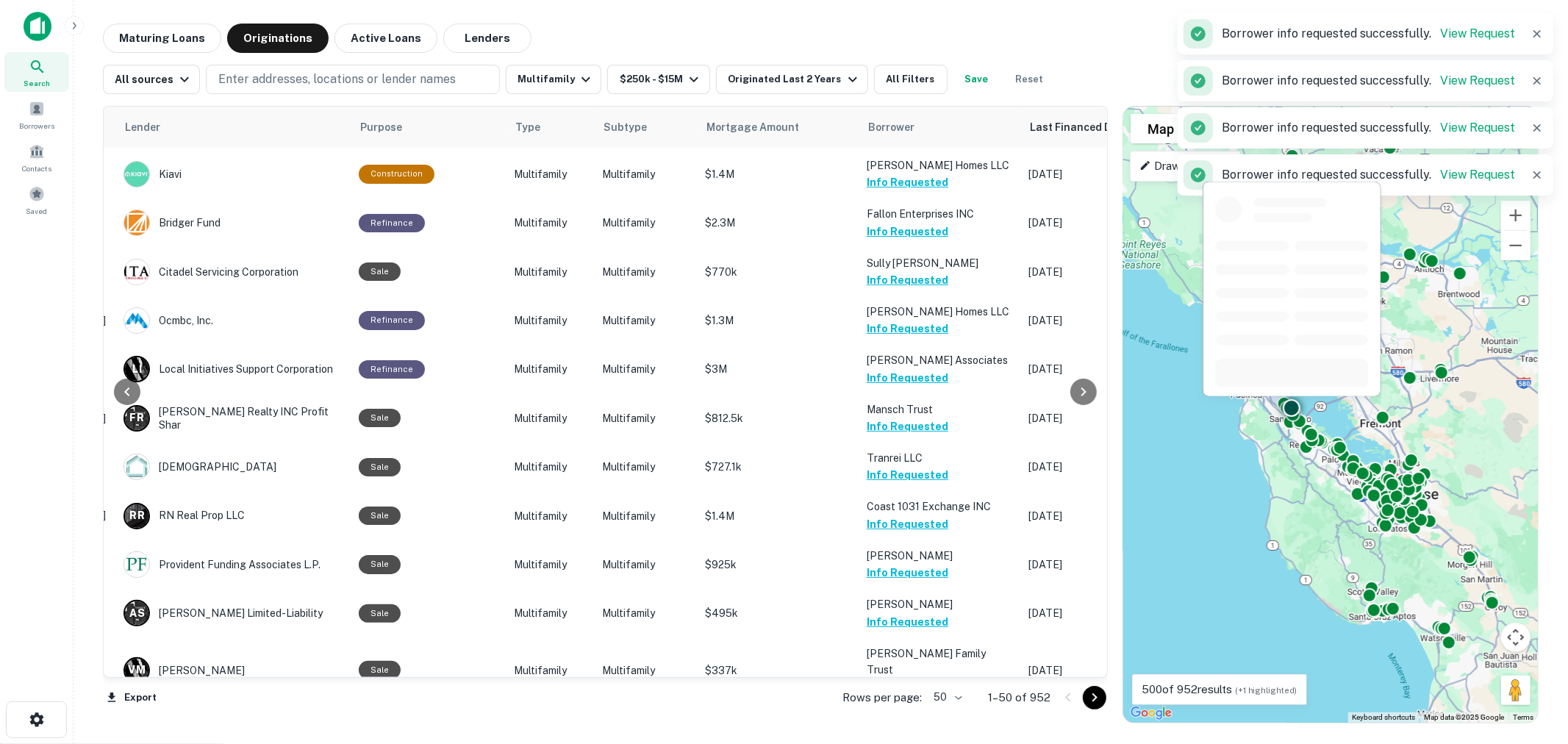
click at [918, 742] on button "Request Borrower Info" at bounding box center [926, 751] width 119 height 17
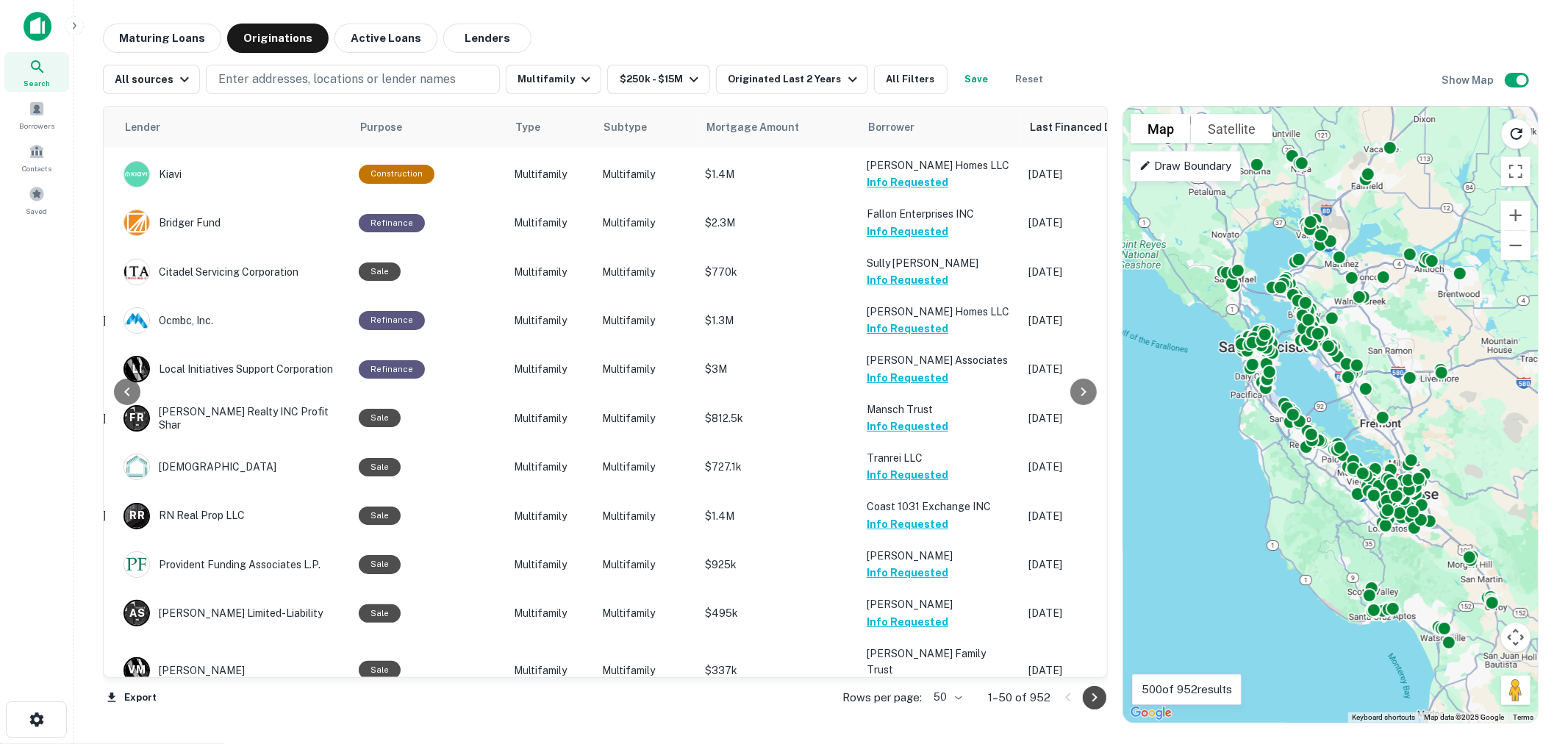
click at [1096, 701] on icon "Go to next page" at bounding box center [1094, 697] width 17 height 17
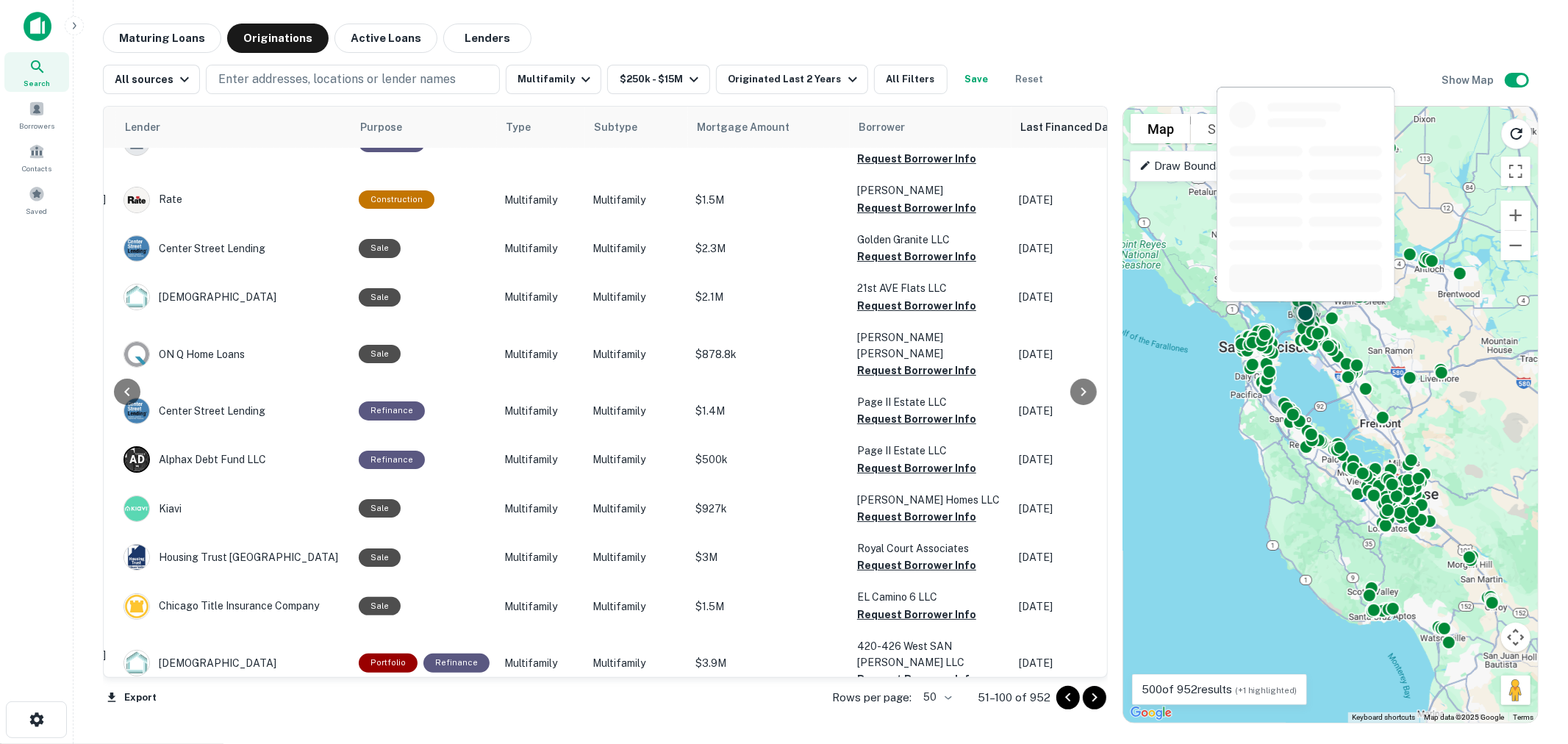
scroll to position [0, 236]
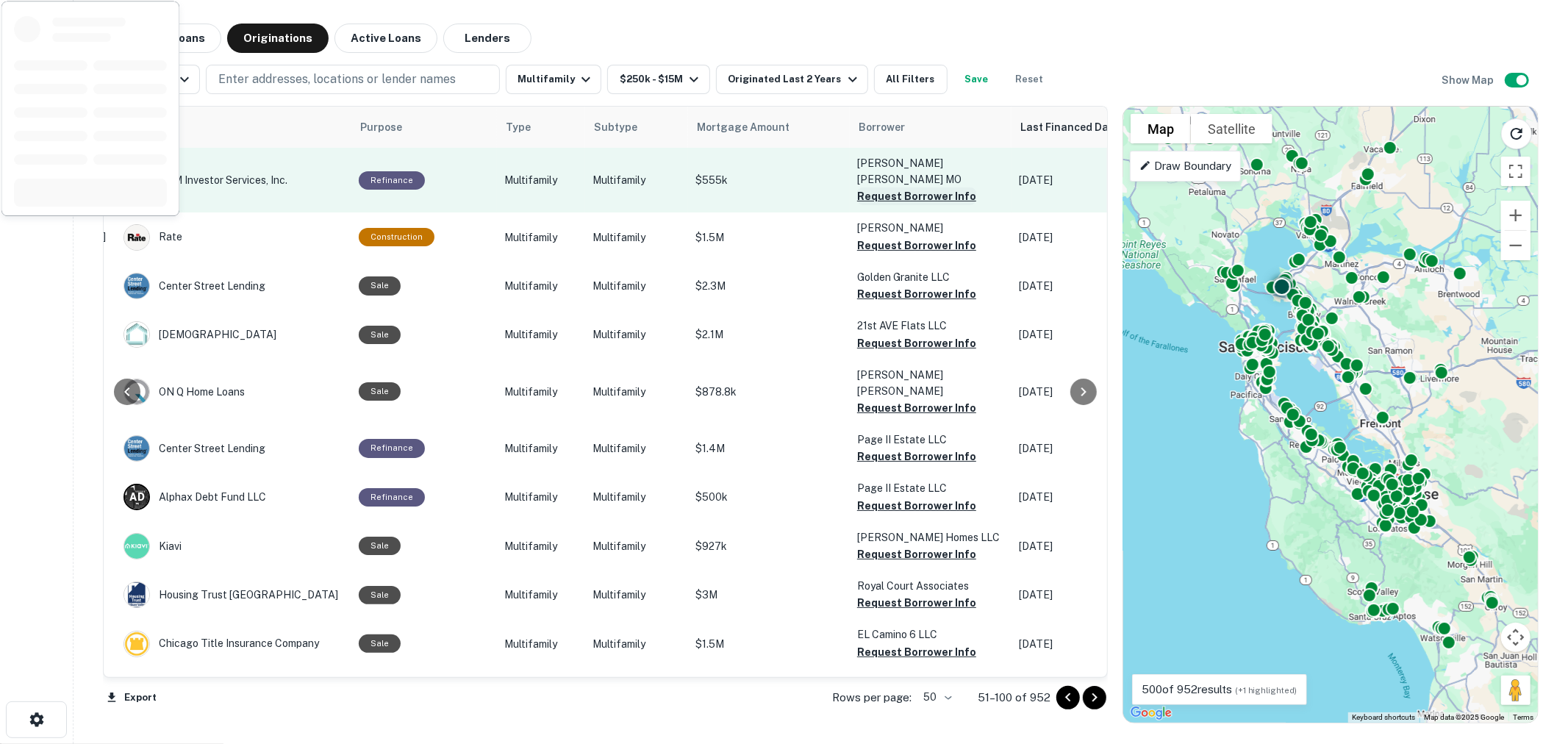
click at [887, 188] on button "Request Borrower Info" at bounding box center [916, 196] width 119 height 17
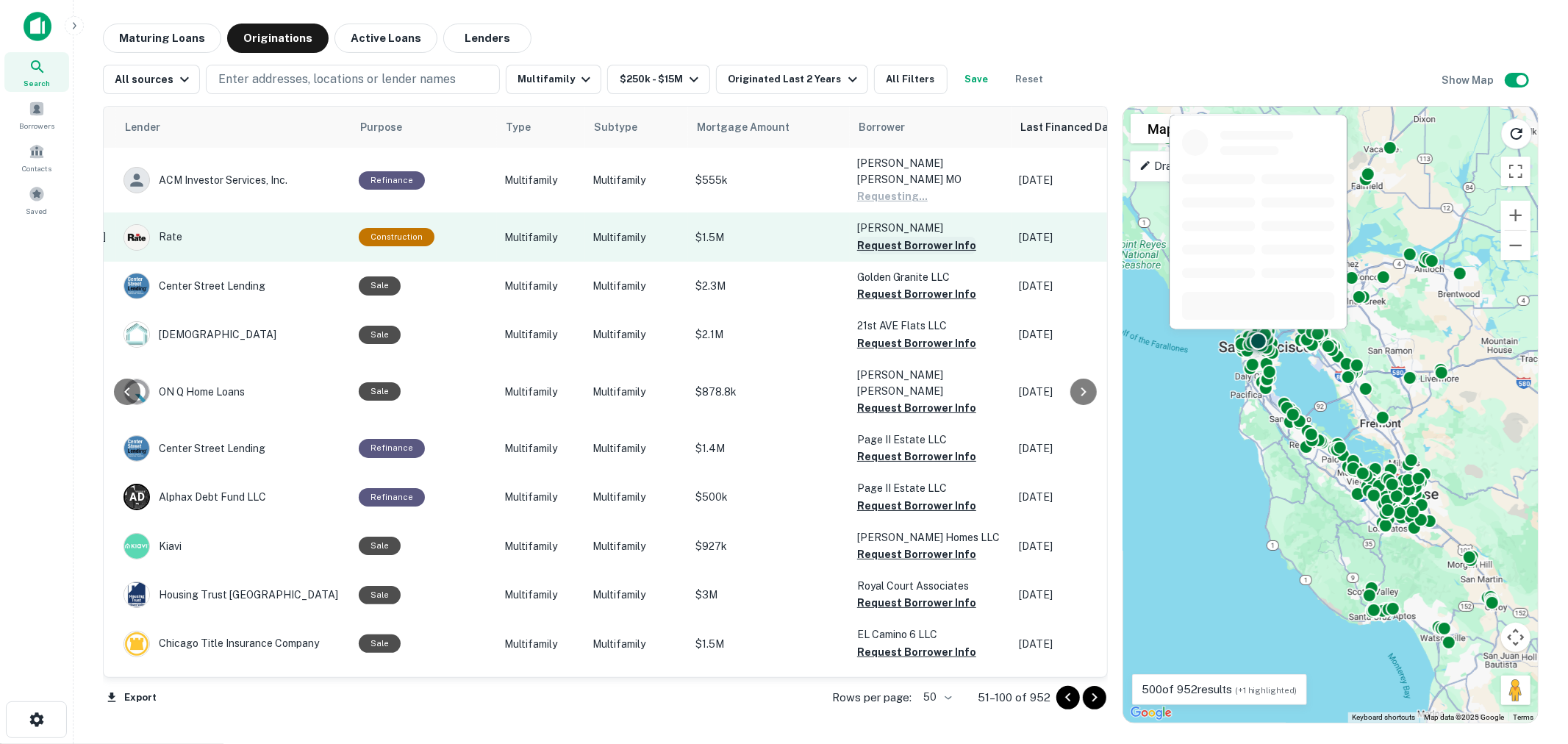
click at [887, 237] on button "Request Borrower Info" at bounding box center [916, 245] width 119 height 17
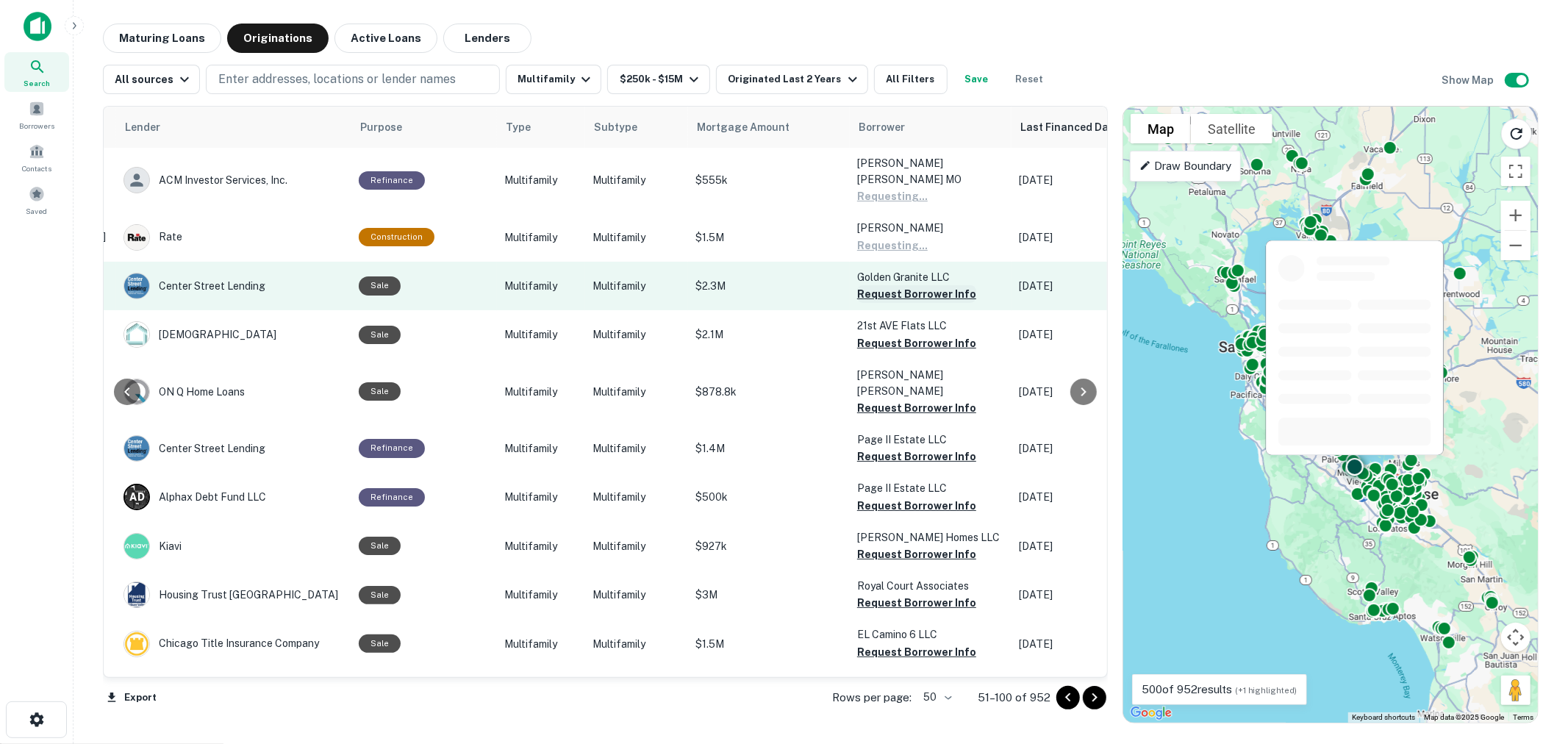
click at [886, 285] on button "Request Borrower Info" at bounding box center [916, 294] width 119 height 17
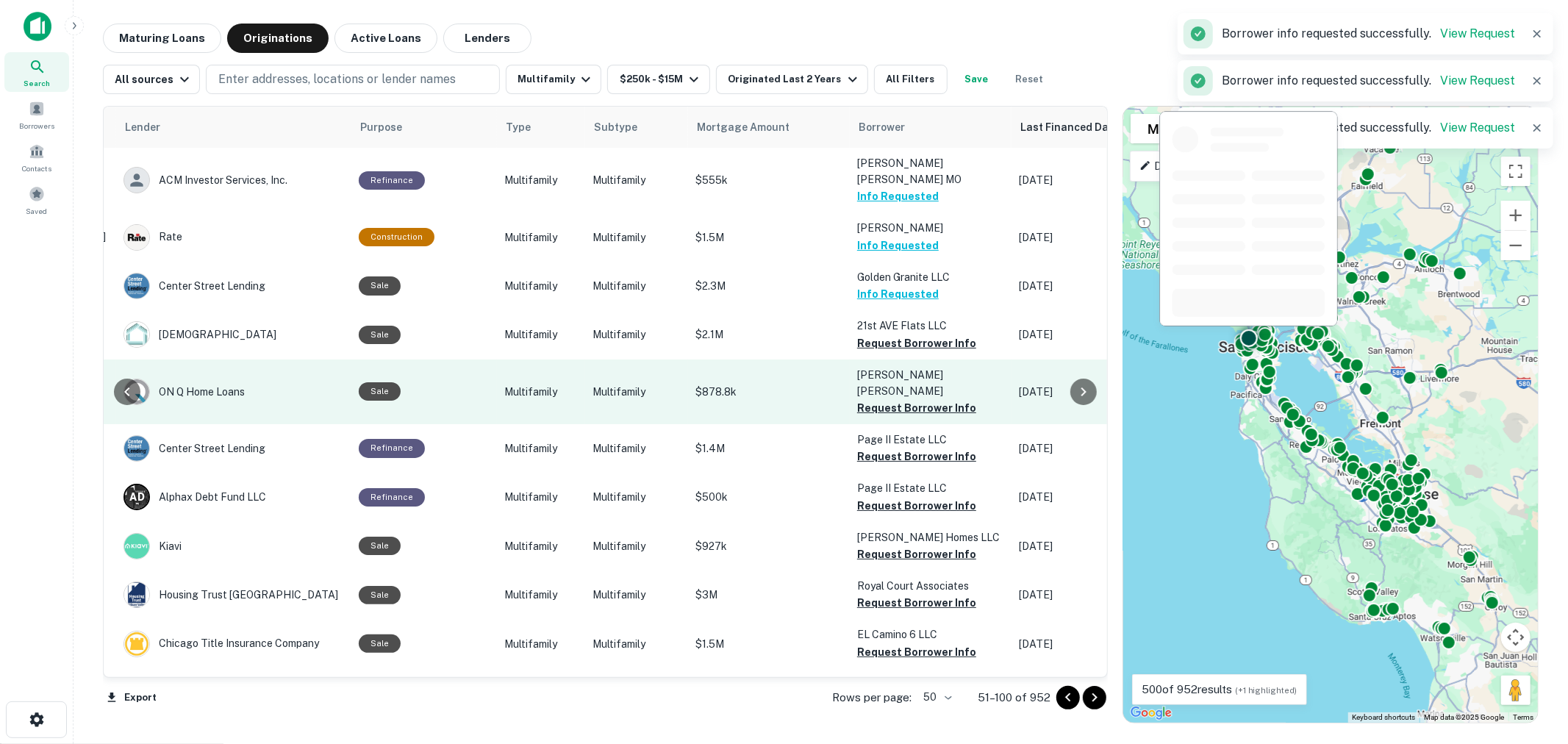
drag, startPoint x: 888, startPoint y: 324, endPoint x: 889, endPoint y: 341, distance: 17.0
click at [888, 335] on button "Request Borrower Info" at bounding box center [916, 344] width 119 height 17
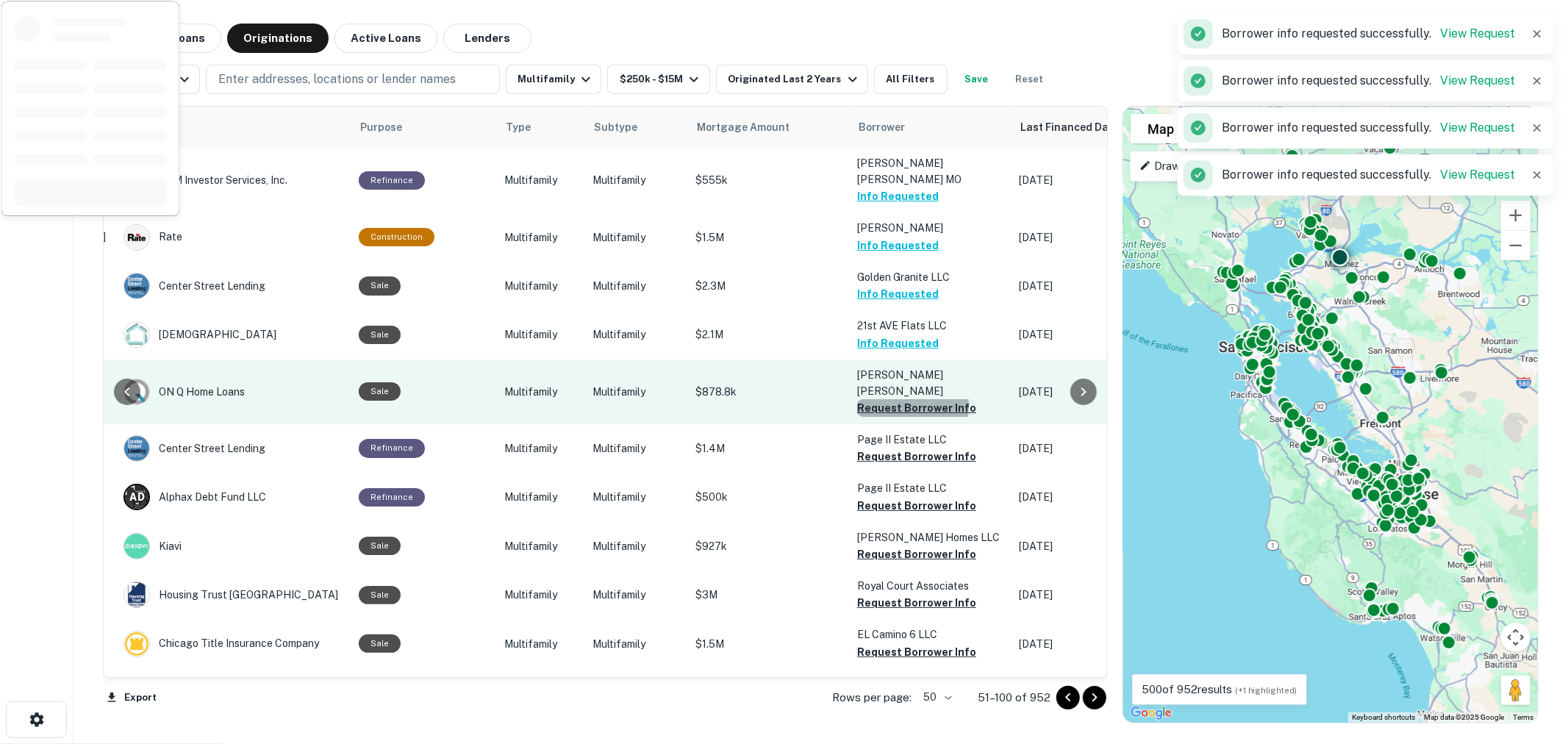
click at [890, 399] on button "Request Borrower Info" at bounding box center [916, 408] width 119 height 17
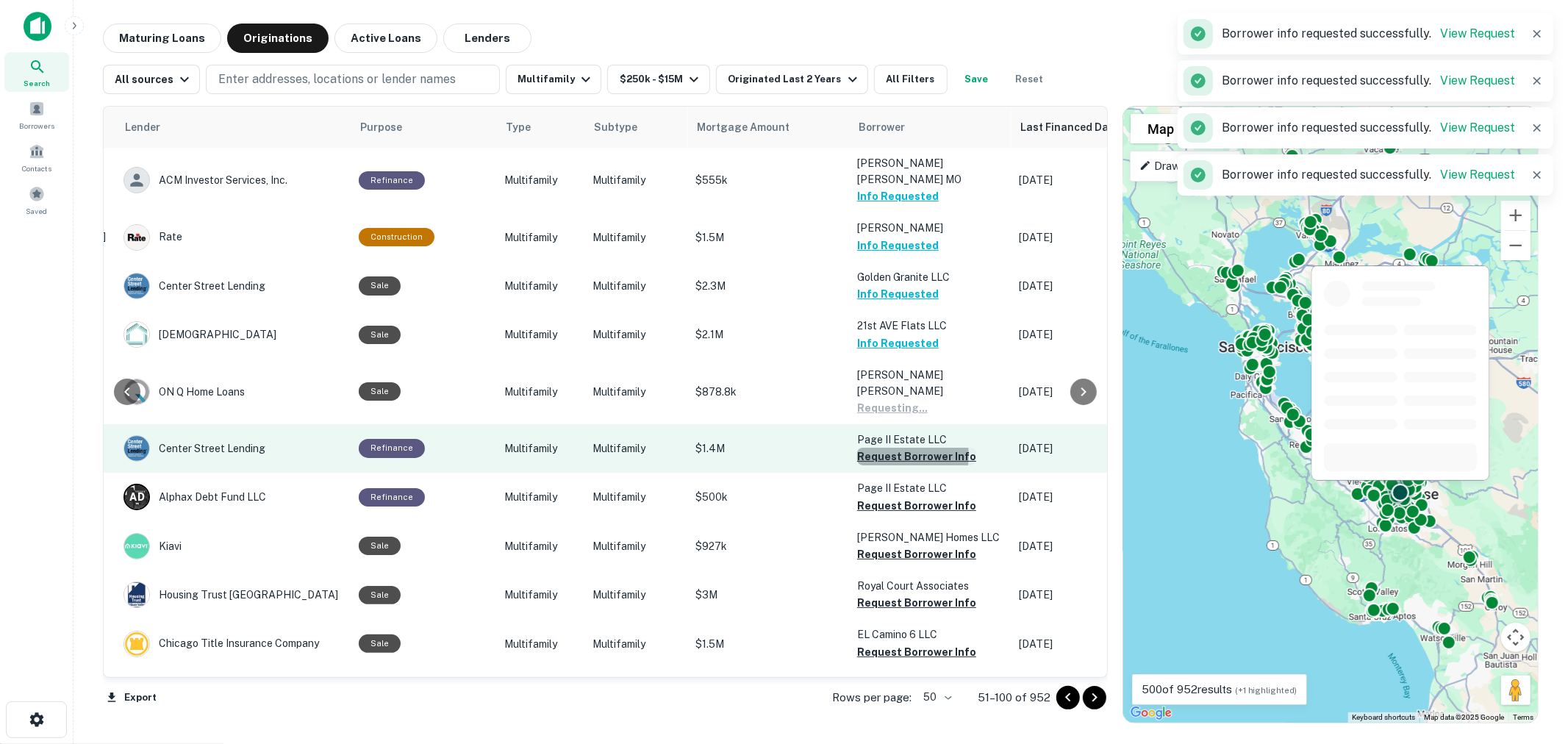
click at [885, 448] on button "Request Borrower Info" at bounding box center [916, 457] width 119 height 17
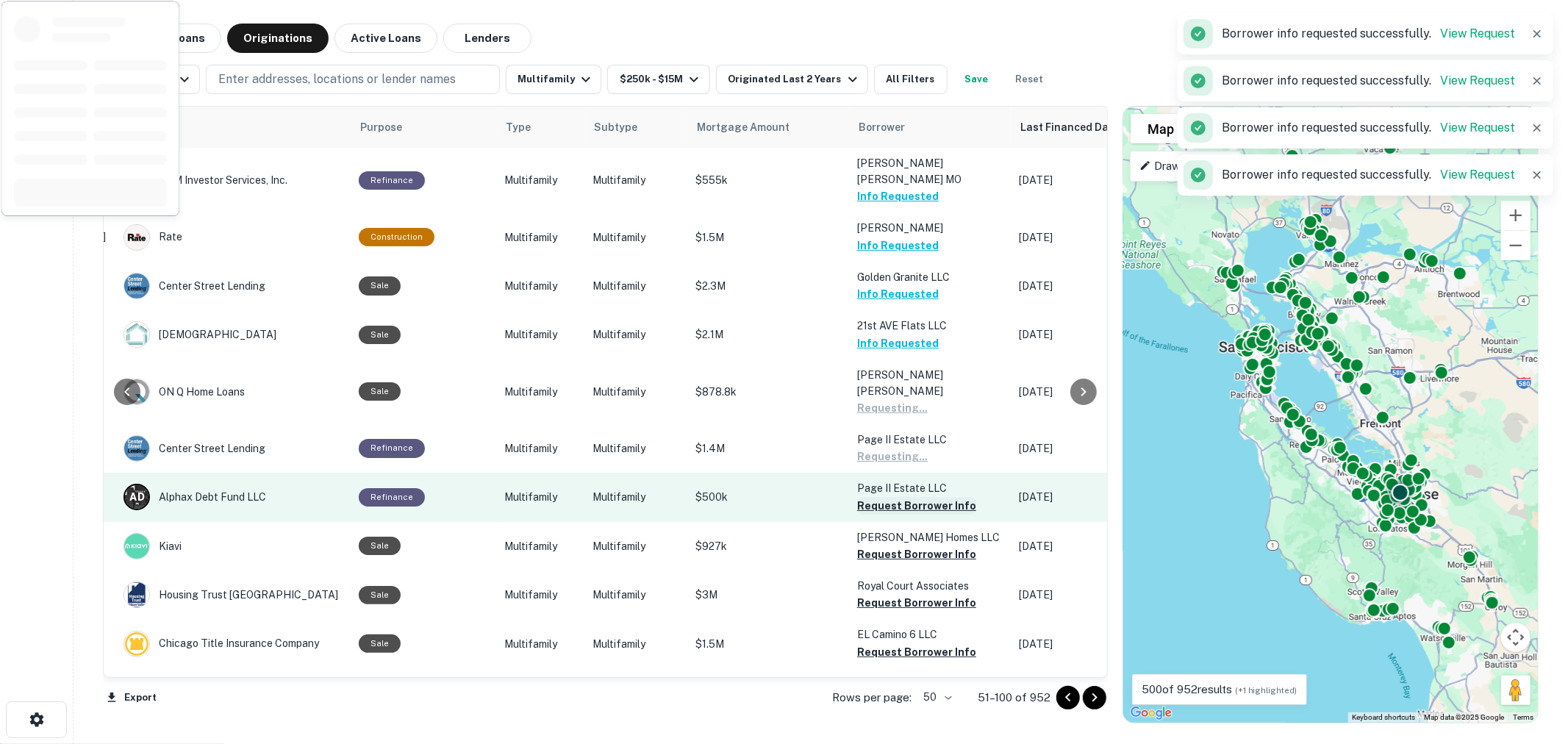
click at [885, 497] on button "Request Borrower Info" at bounding box center [916, 506] width 119 height 17
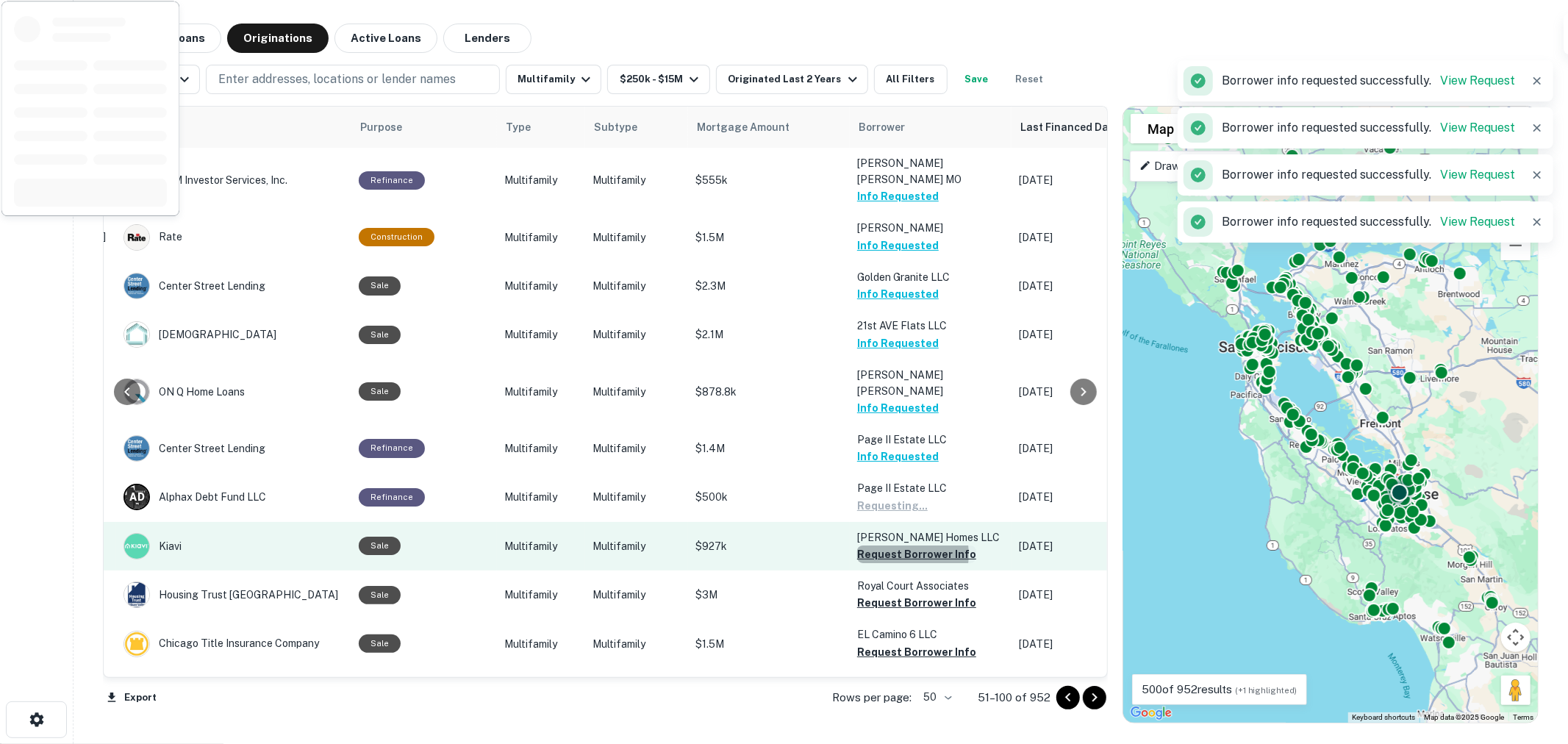
click at [888, 545] on button "Request Borrower Info" at bounding box center [916, 554] width 119 height 17
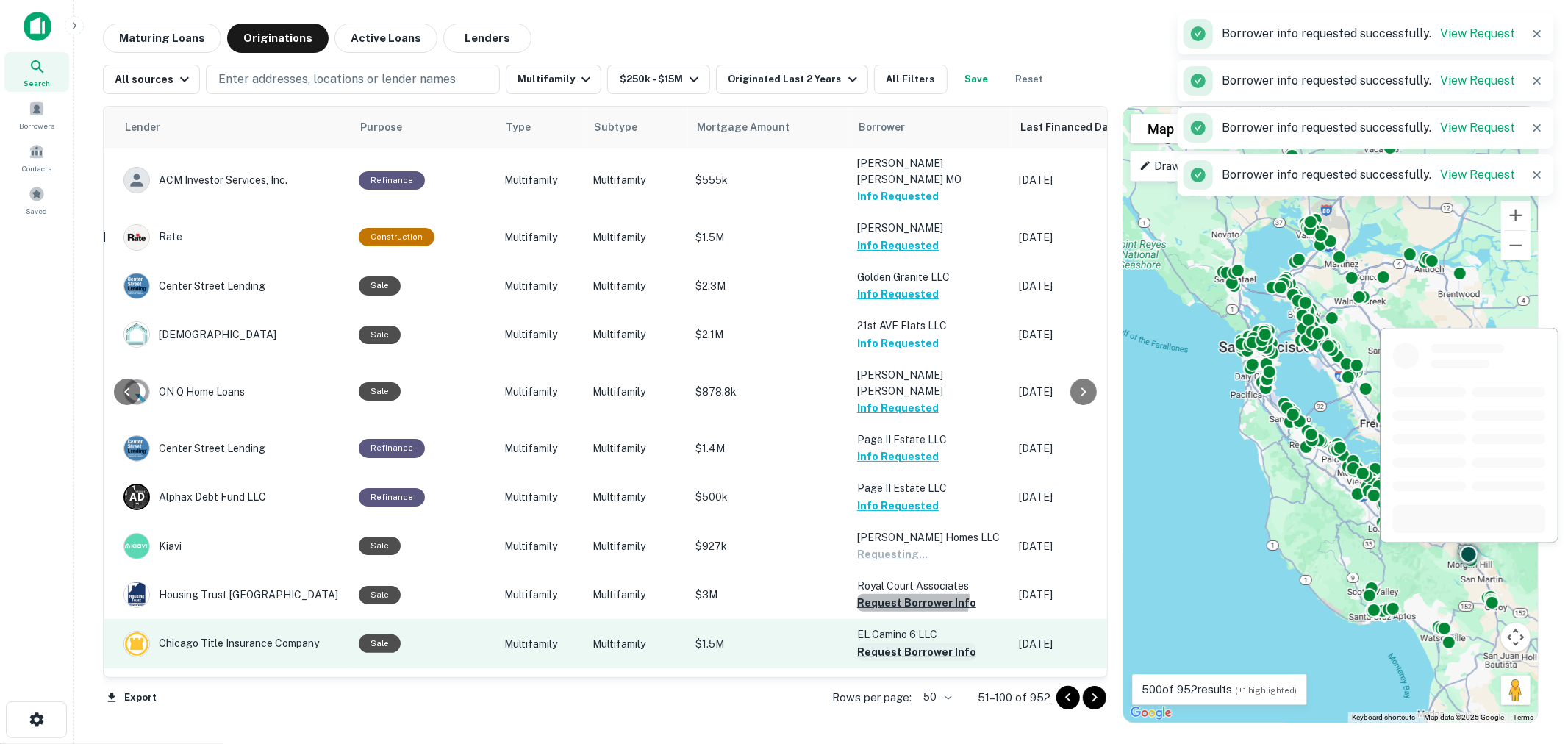
drag, startPoint x: 892, startPoint y: 563, endPoint x: 900, endPoint y: 611, distance: 48.7
click at [893, 594] on button "Request Borrower Info" at bounding box center [916, 603] width 119 height 17
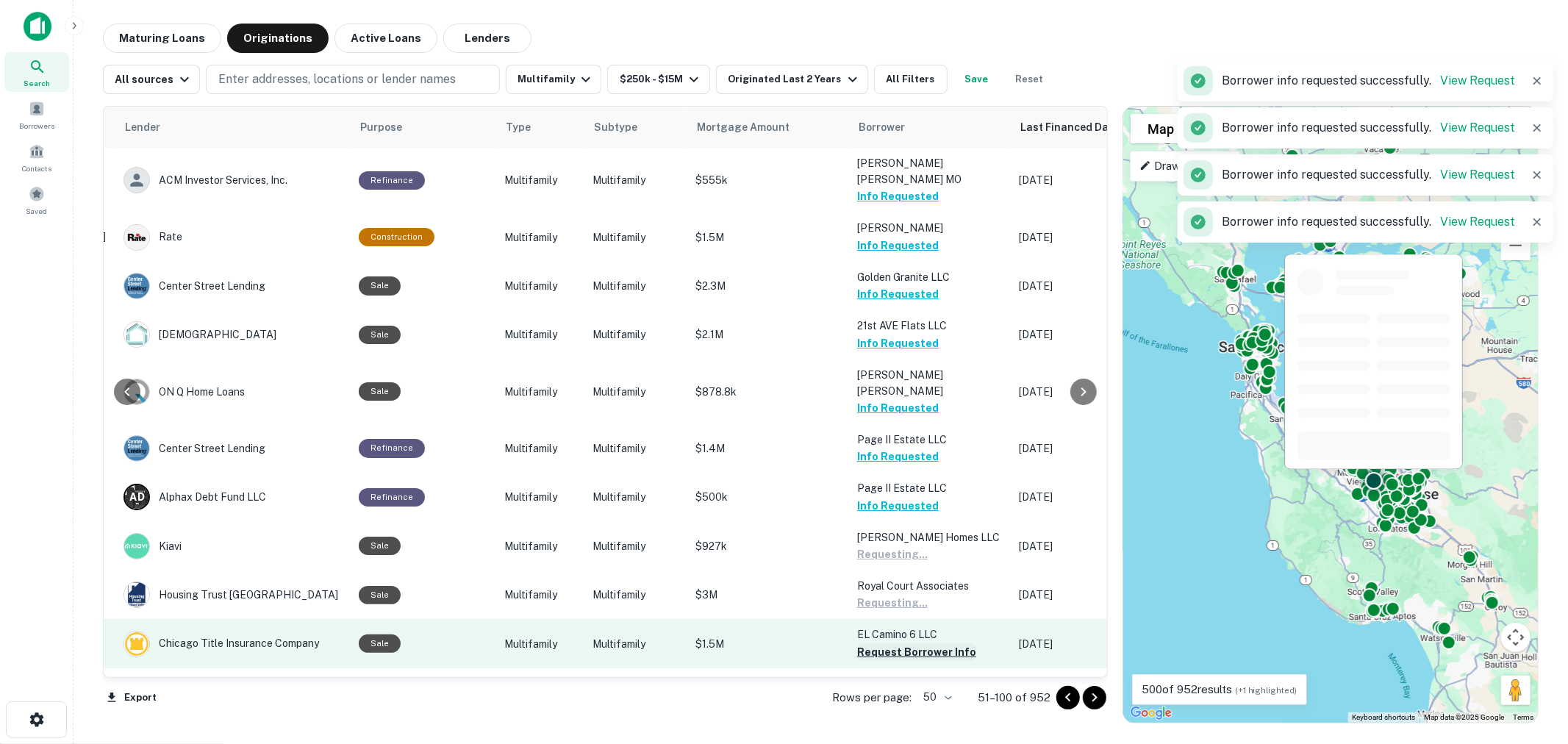
click at [900, 643] on button "Request Borrower Info" at bounding box center [916, 652] width 119 height 17
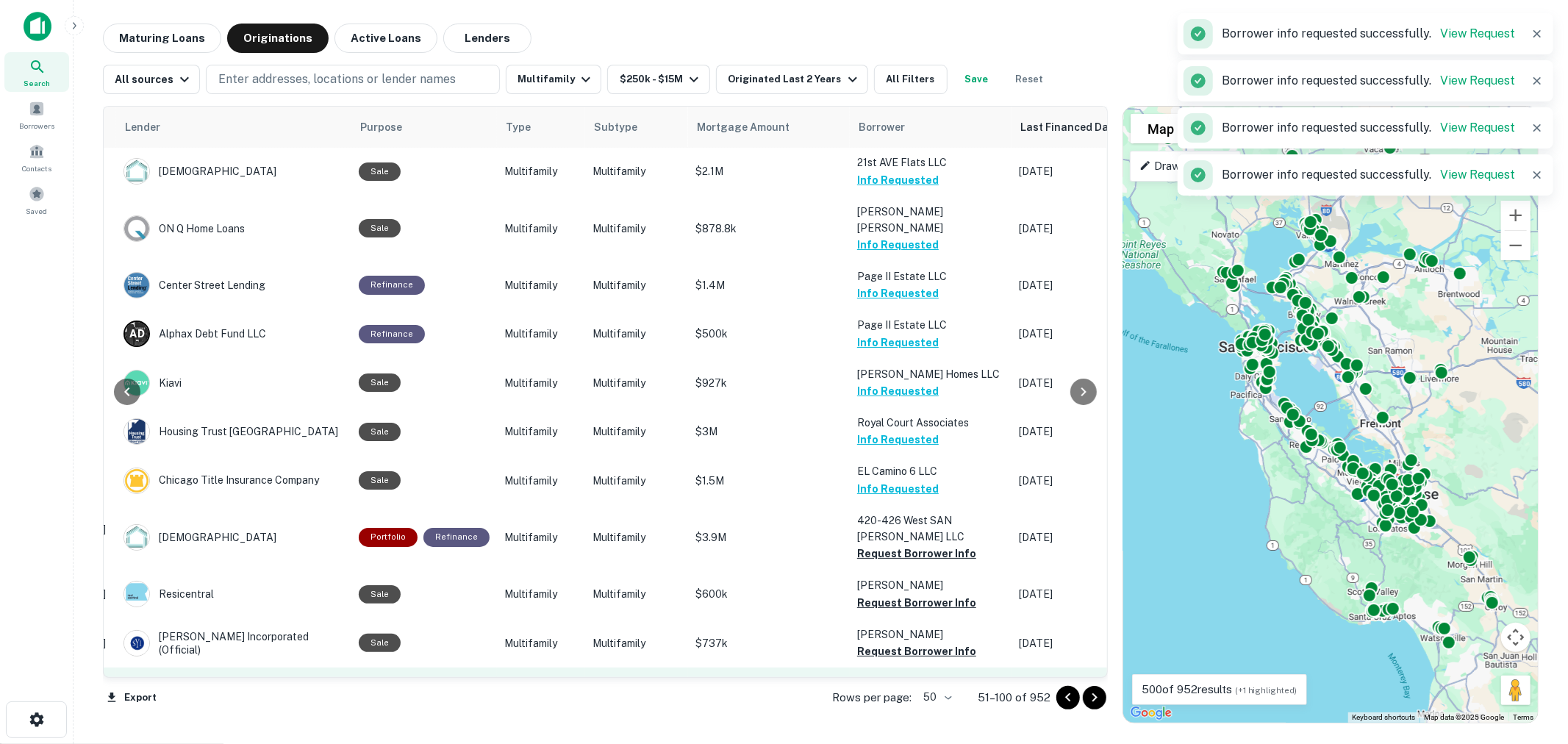
scroll to position [326, 236]
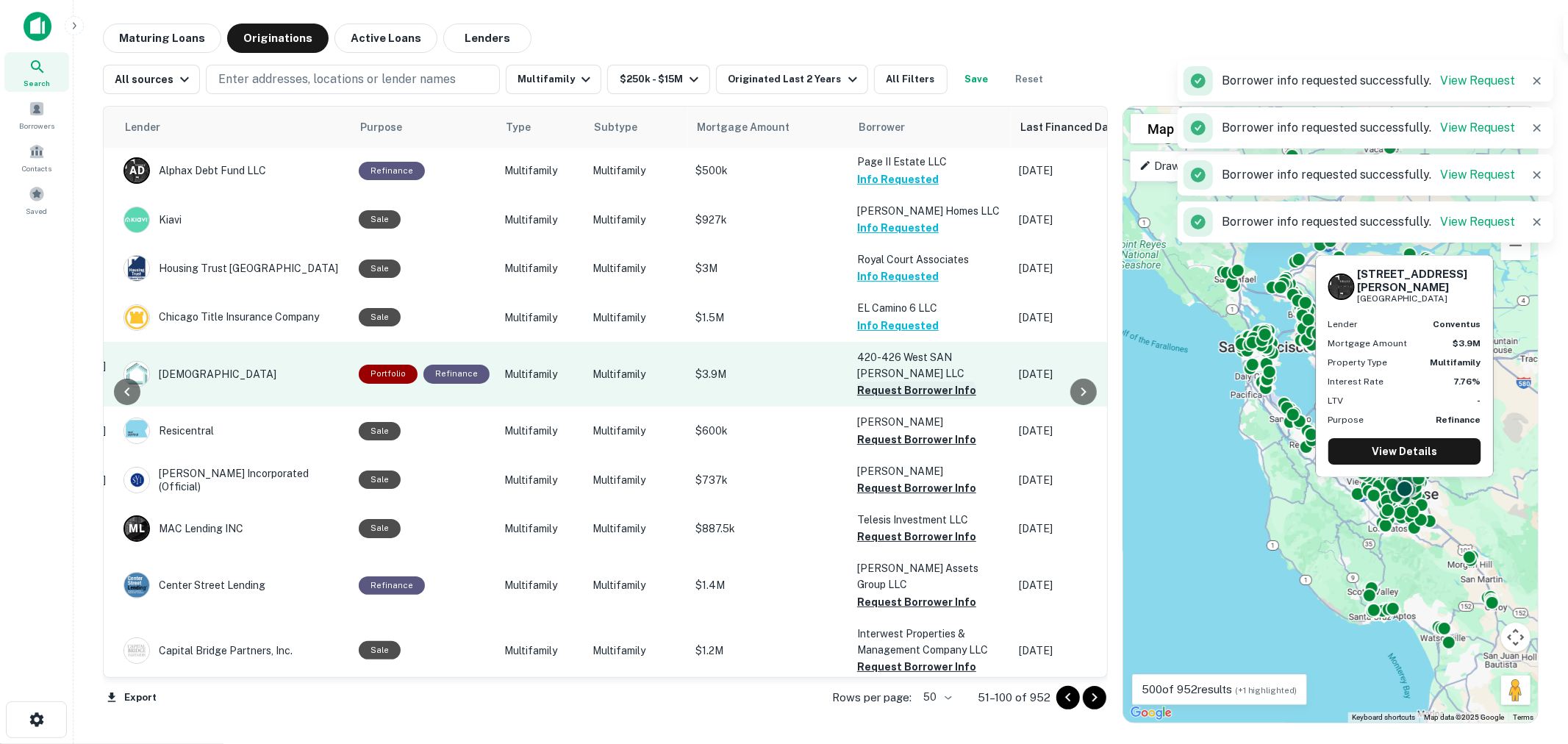
click at [886, 381] on button "Request Borrower Info" at bounding box center [916, 390] width 119 height 17
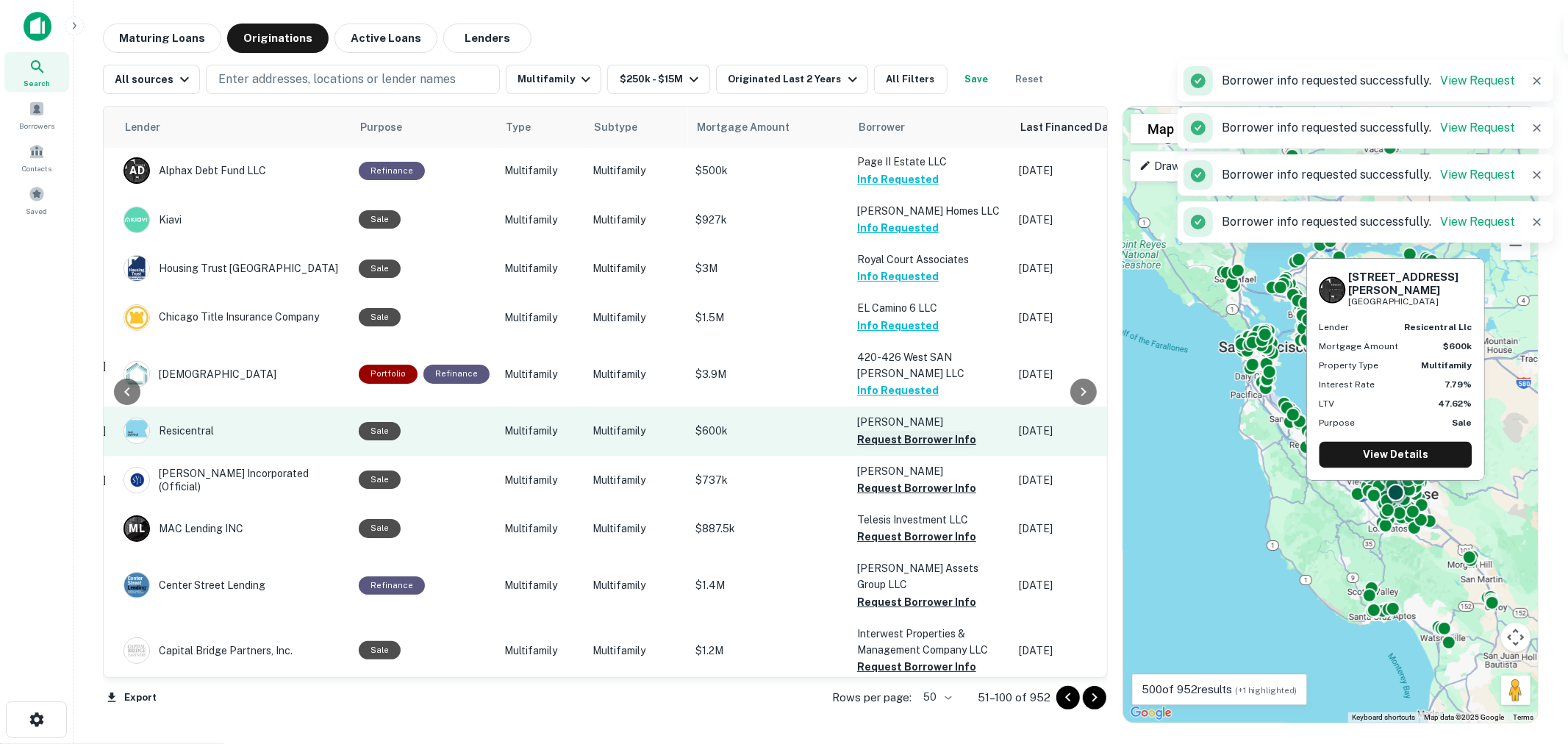
click at [893, 431] on button "Request Borrower Info" at bounding box center [916, 439] width 119 height 17
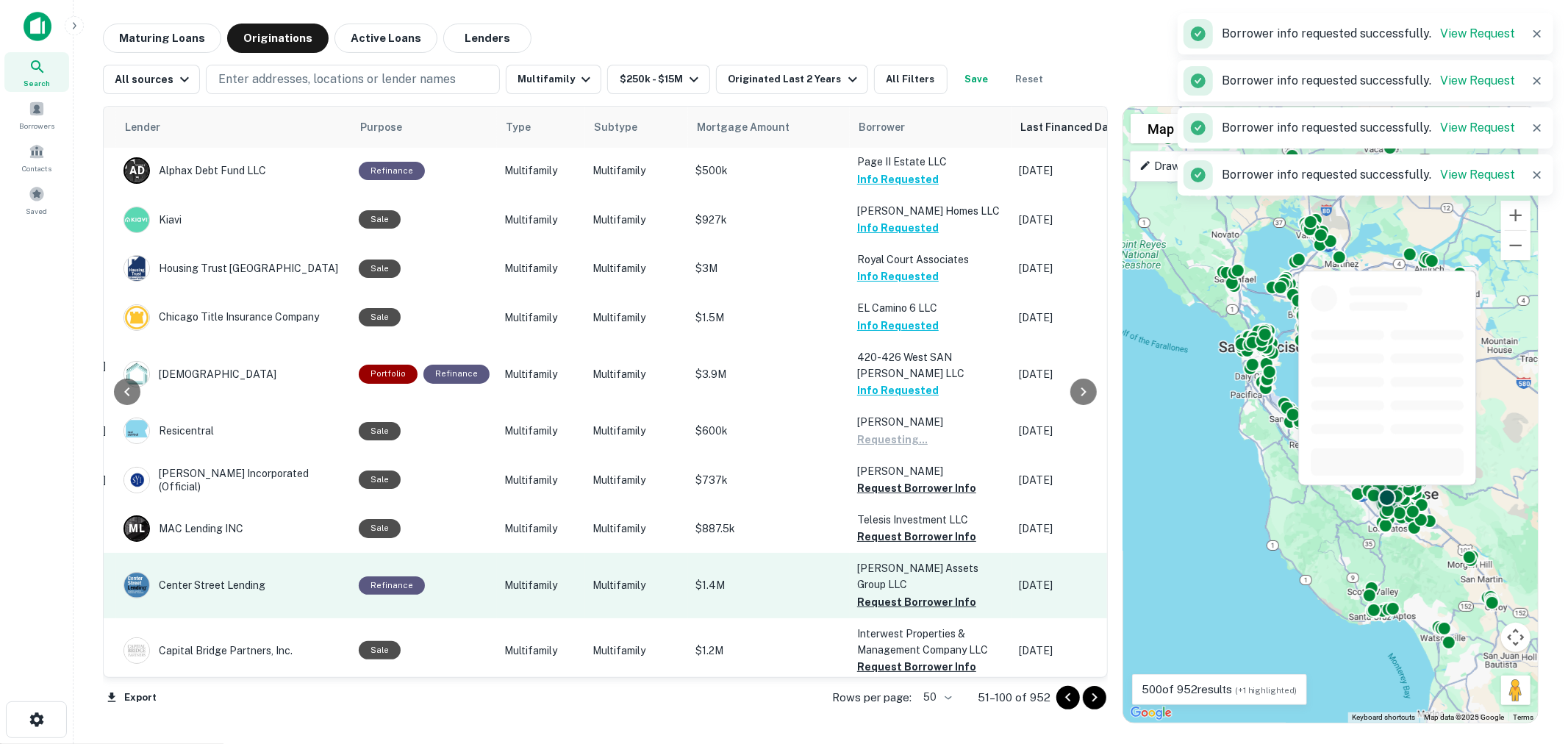
drag, startPoint x: 896, startPoint y: 450, endPoint x: 900, endPoint y: 526, distance: 76.1
click at [896, 480] on button "Request Borrower Info" at bounding box center [916, 488] width 119 height 17
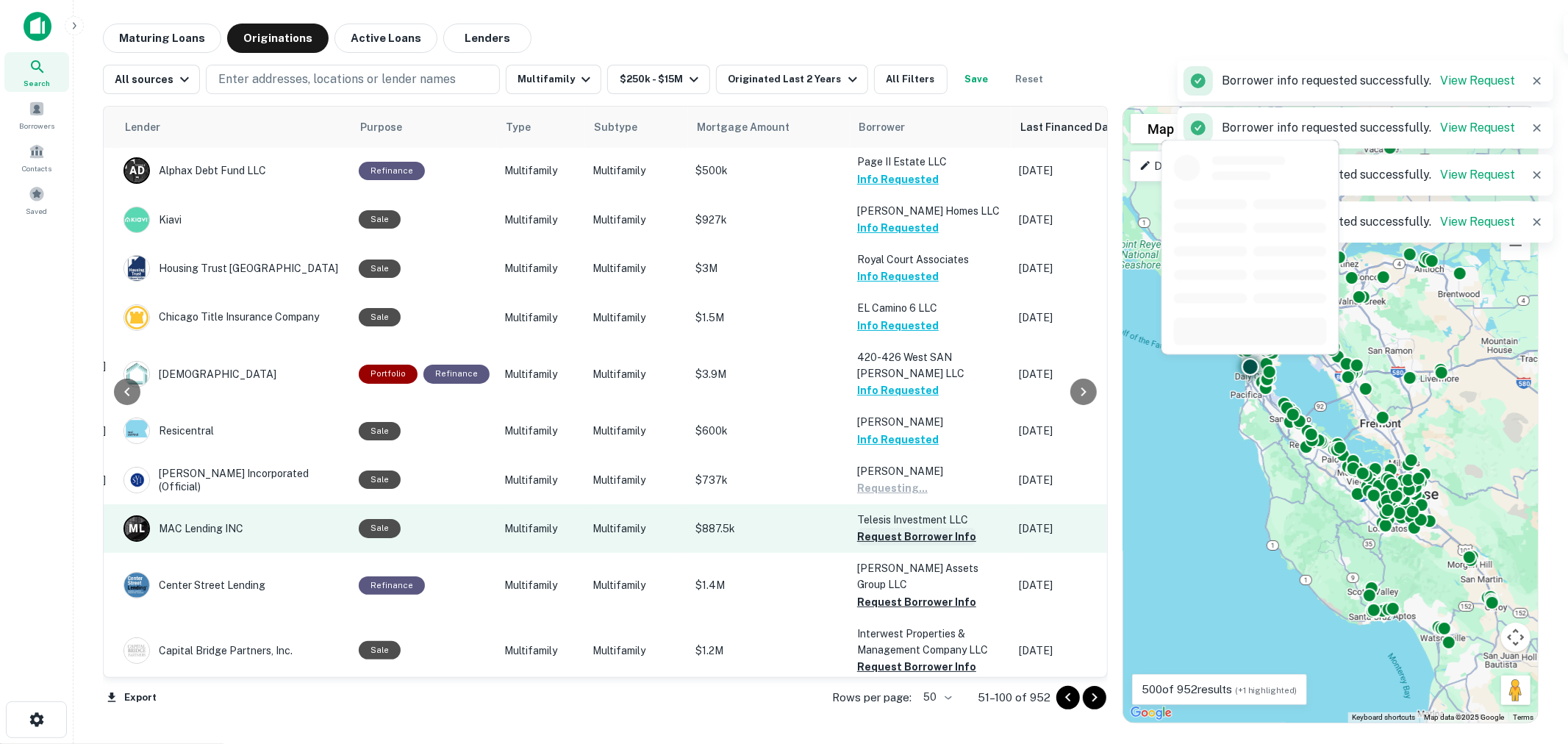
click at [902, 528] on button "Request Borrower Info" at bounding box center [916, 537] width 119 height 17
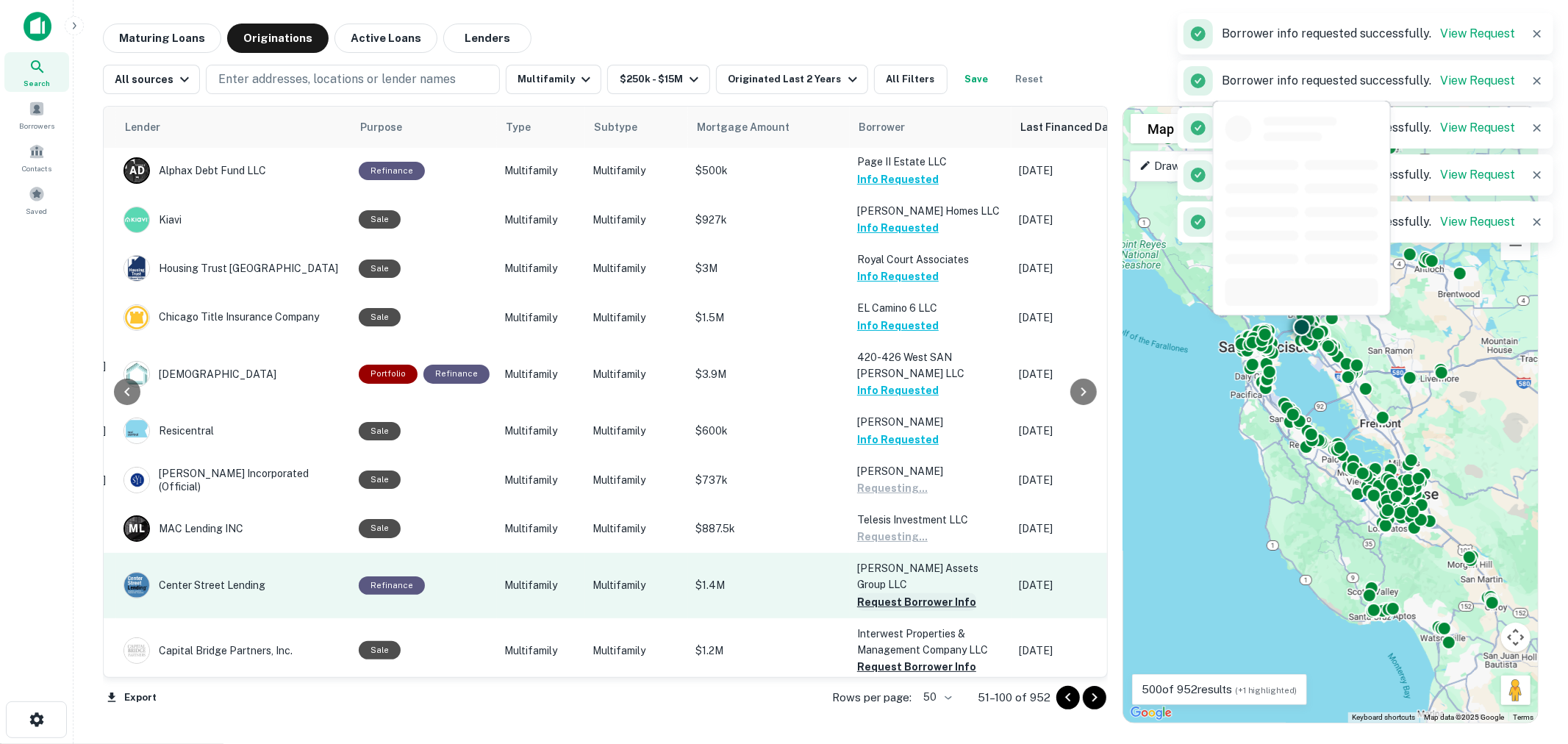
click at [897, 594] on button "Request Borrower Info" at bounding box center [916, 602] width 119 height 17
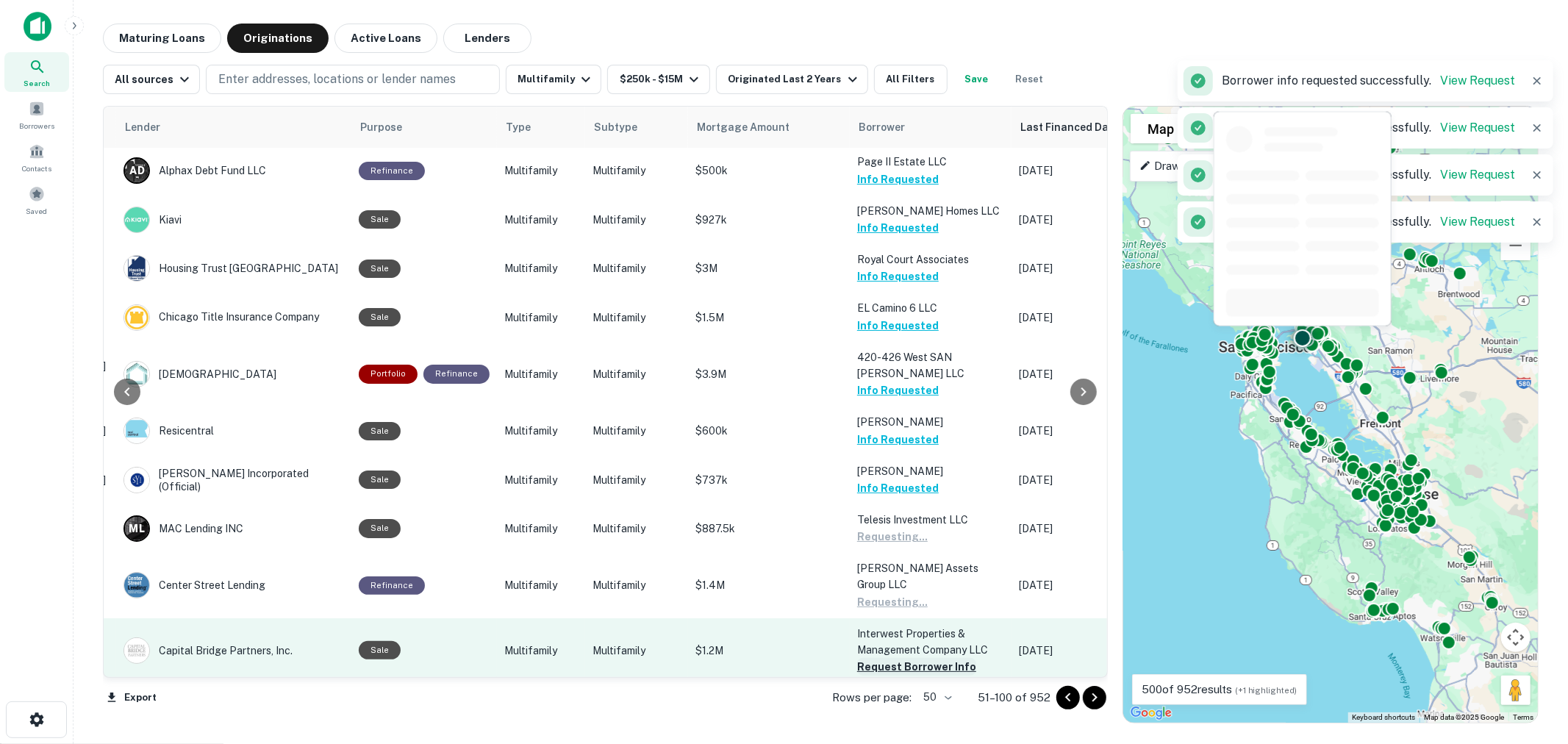
click at [900, 658] on button "Request Borrower Info" at bounding box center [916, 666] width 119 height 17
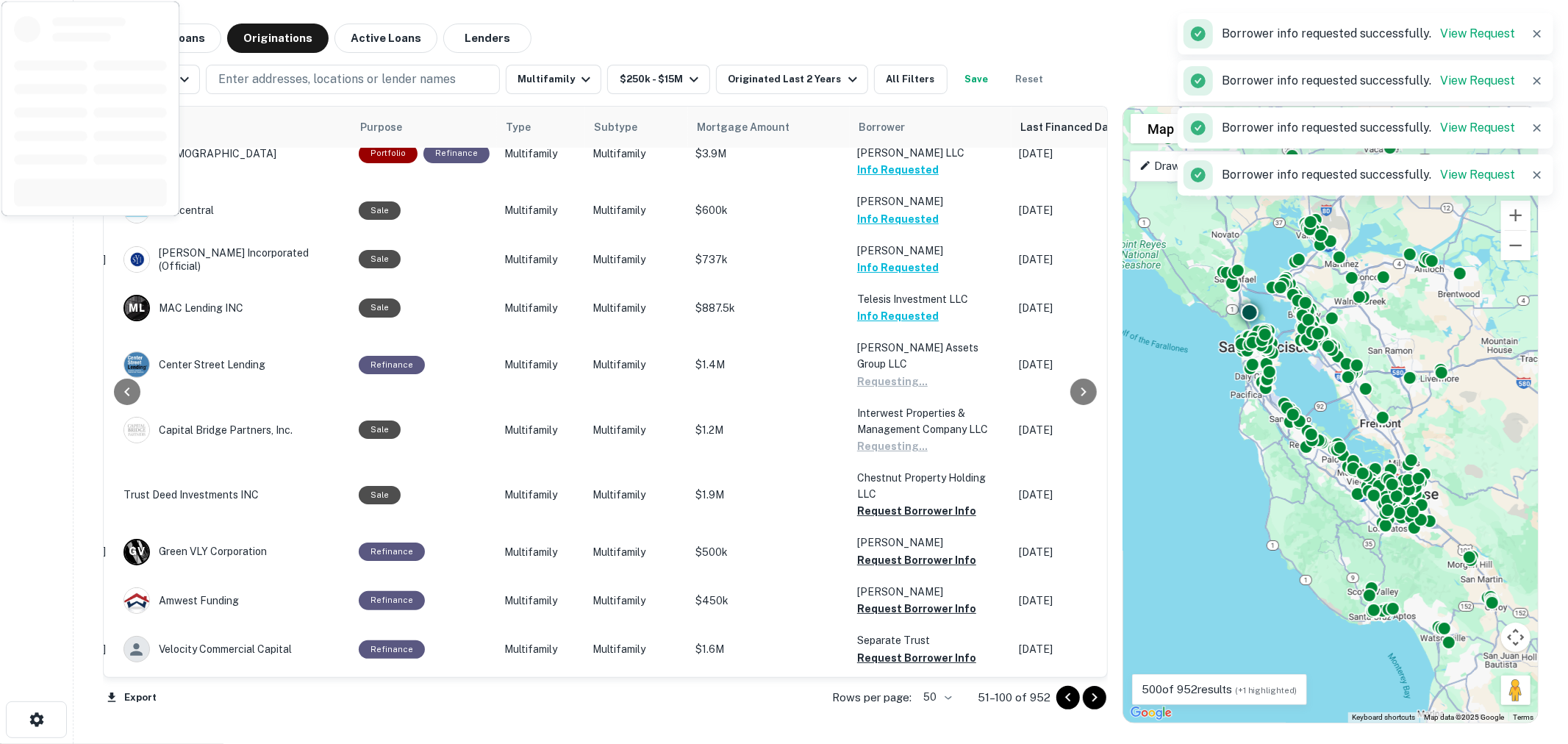
scroll to position [653, 236]
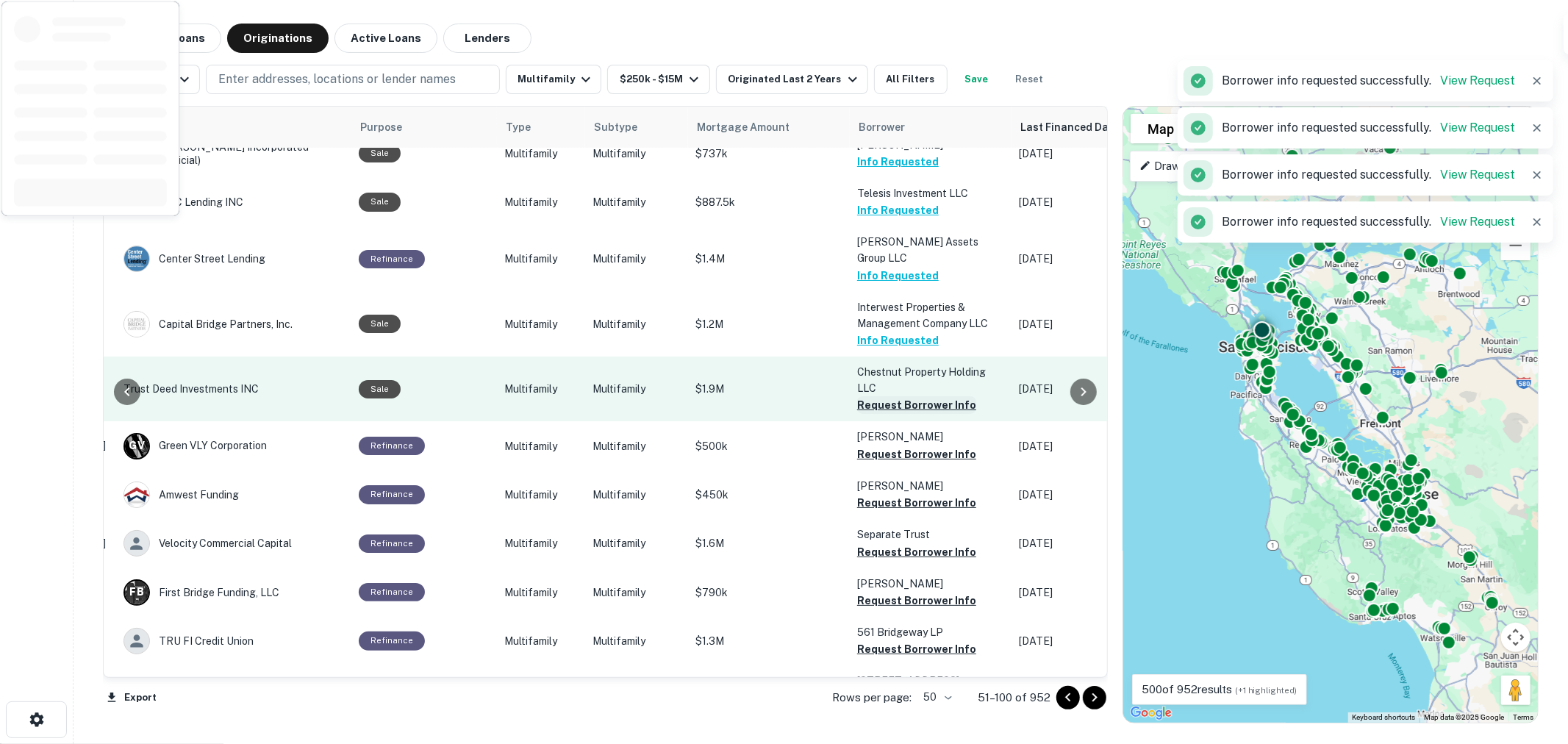
click at [889, 397] on button "Request Borrower Info" at bounding box center [916, 405] width 119 height 17
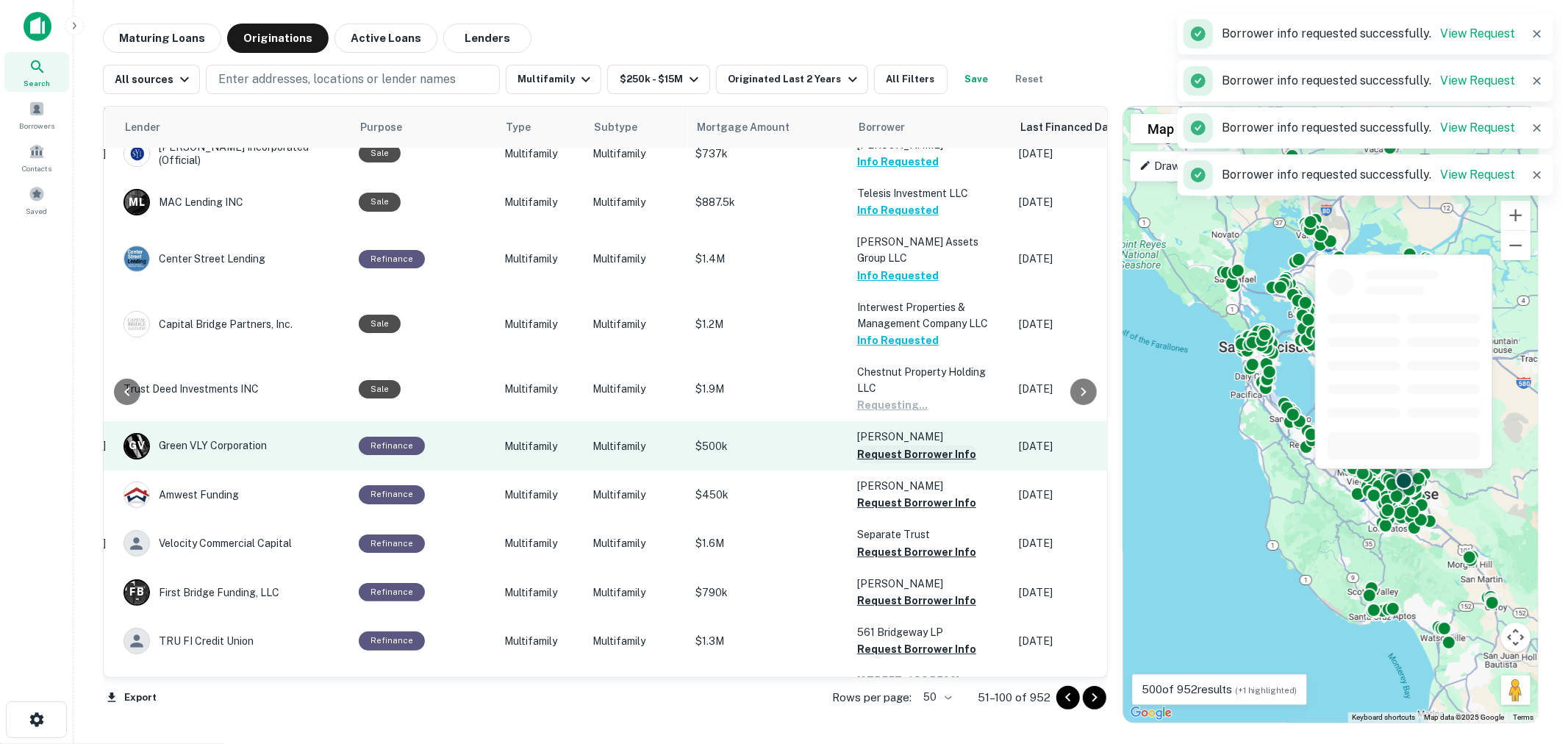
click at [891, 446] on button "Request Borrower Info" at bounding box center [916, 454] width 119 height 17
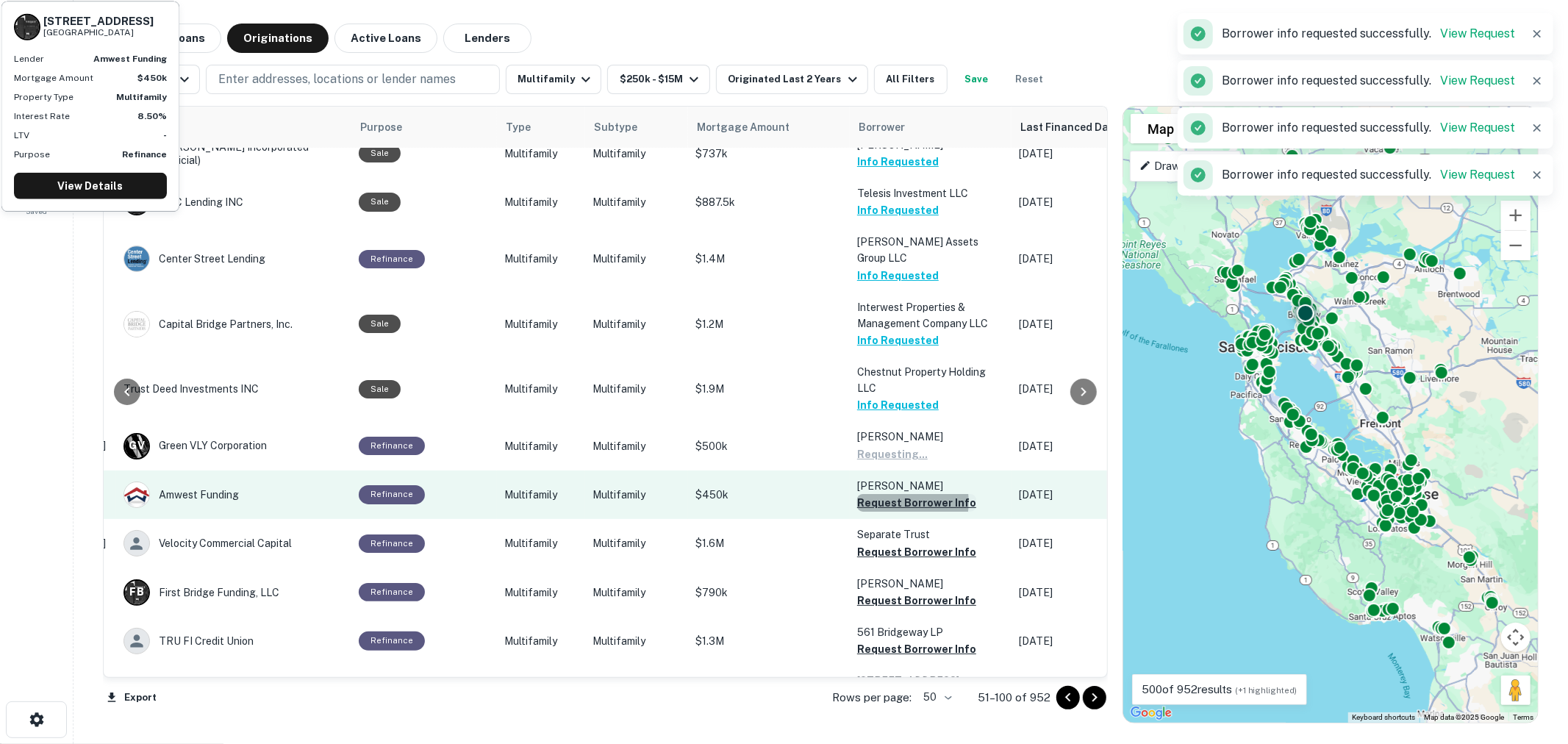
click at [892, 494] on button "Request Borrower Info" at bounding box center [916, 503] width 119 height 17
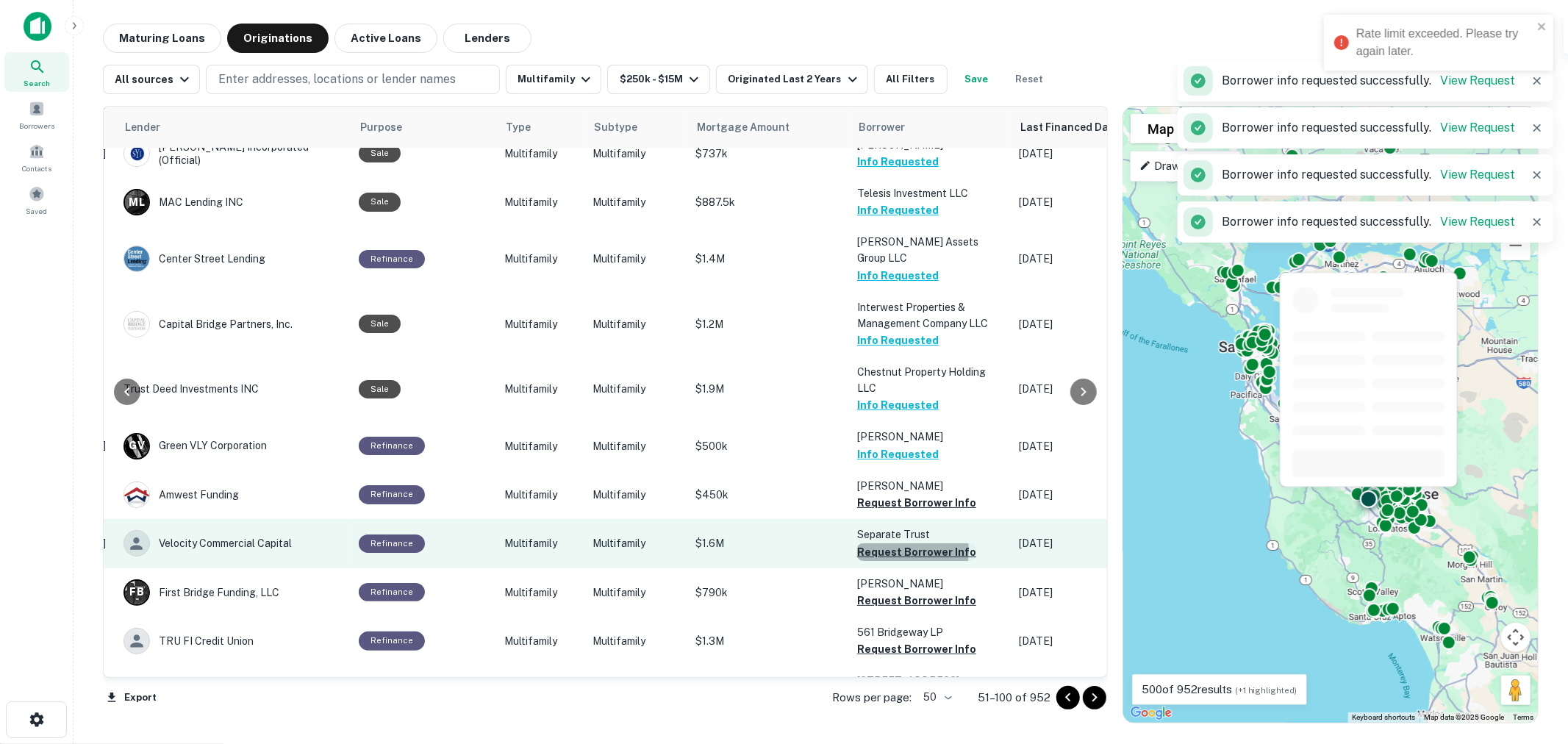
click at [895, 544] on button "Request Borrower Info" at bounding box center [916, 552] width 119 height 17
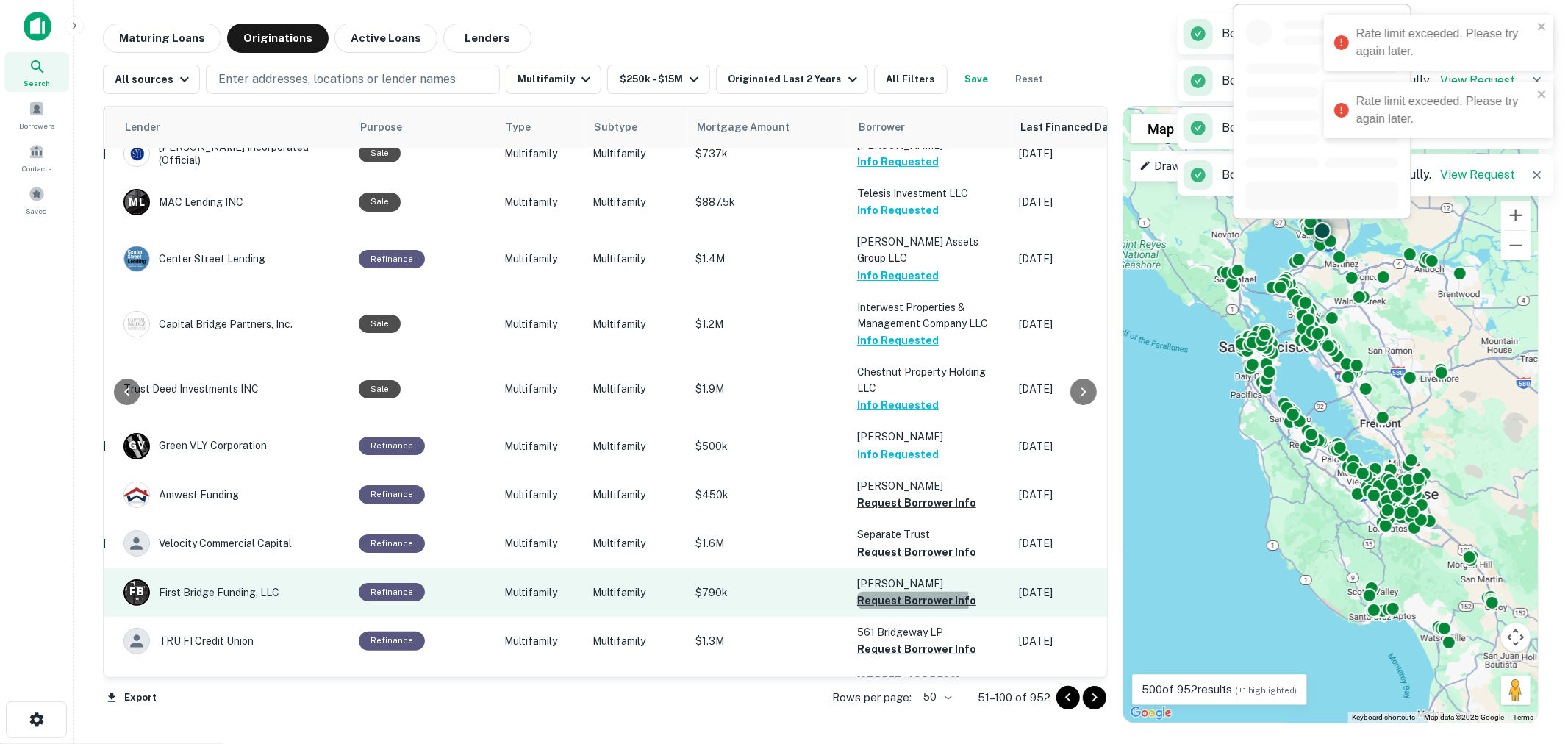
click at [893, 592] on button "Request Borrower Info" at bounding box center [916, 601] width 119 height 17
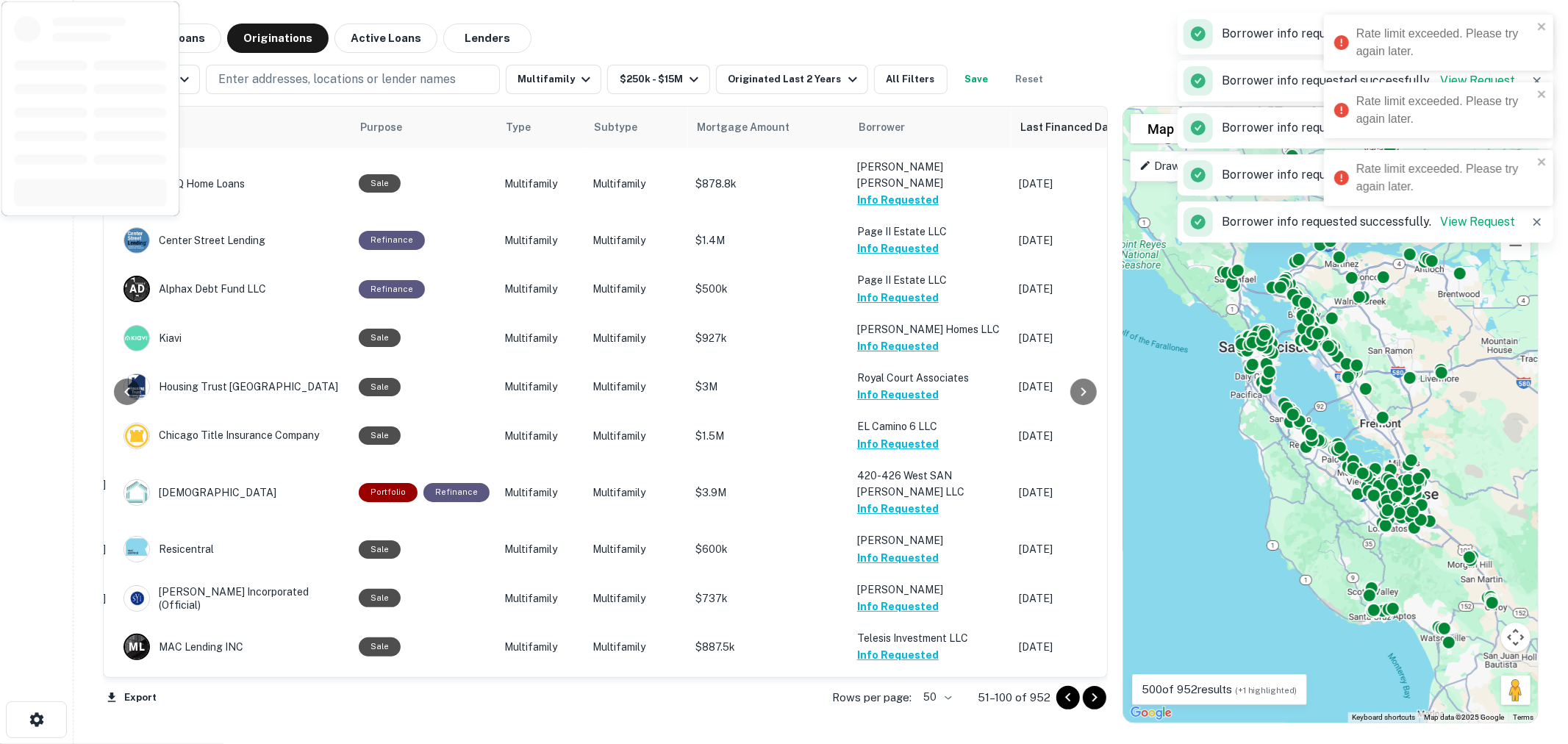
scroll to position [0, 236]
